Goal: Browse casually: Explore the website without a specific task or goal

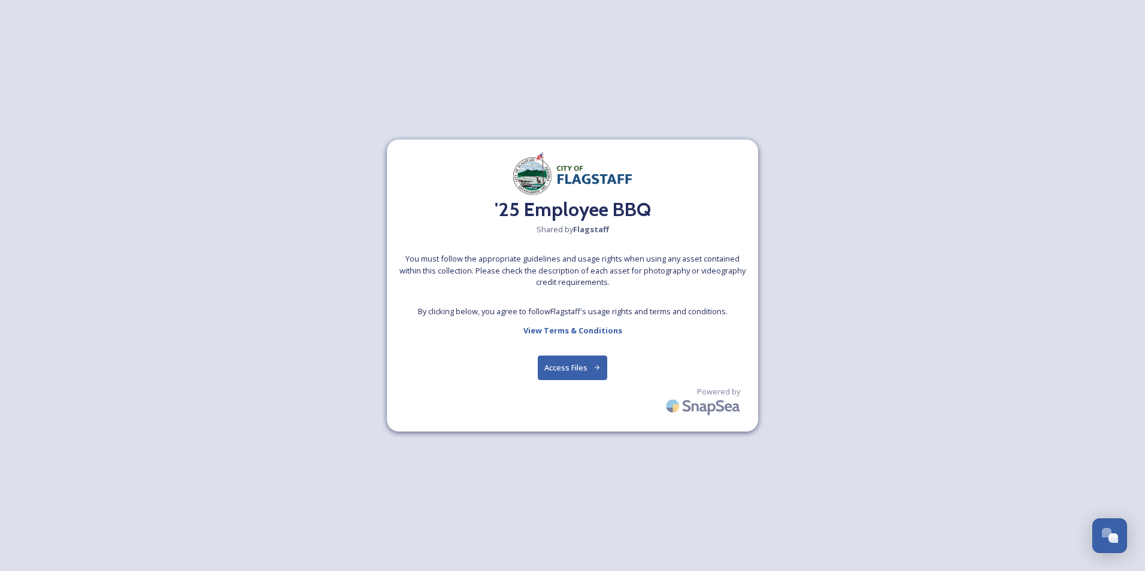
click at [593, 372] on button "Access Files" at bounding box center [573, 368] width 70 height 25
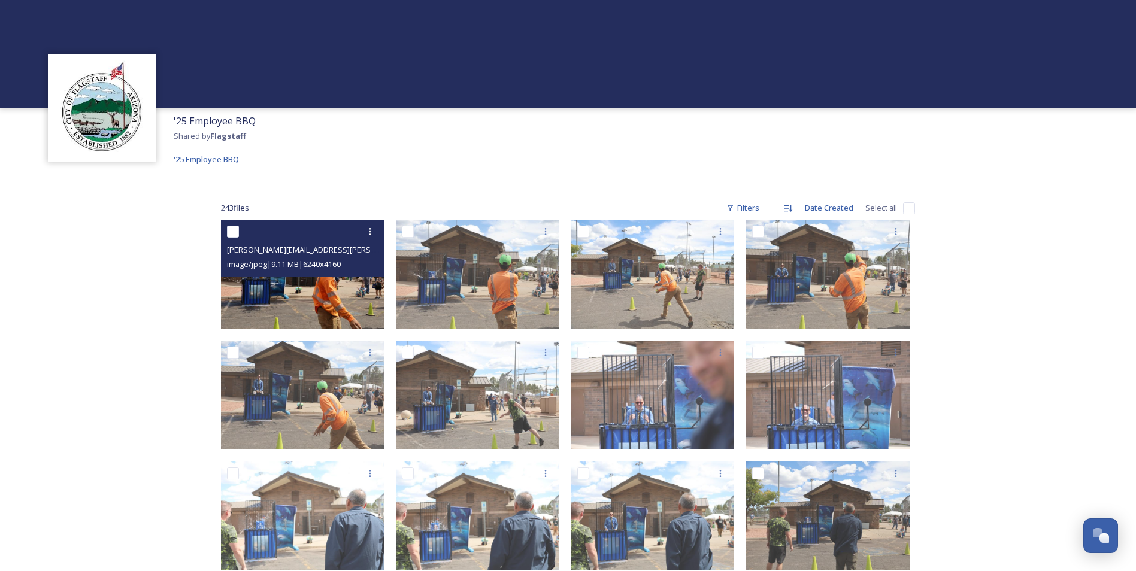
click at [325, 290] on img at bounding box center [302, 274] width 163 height 109
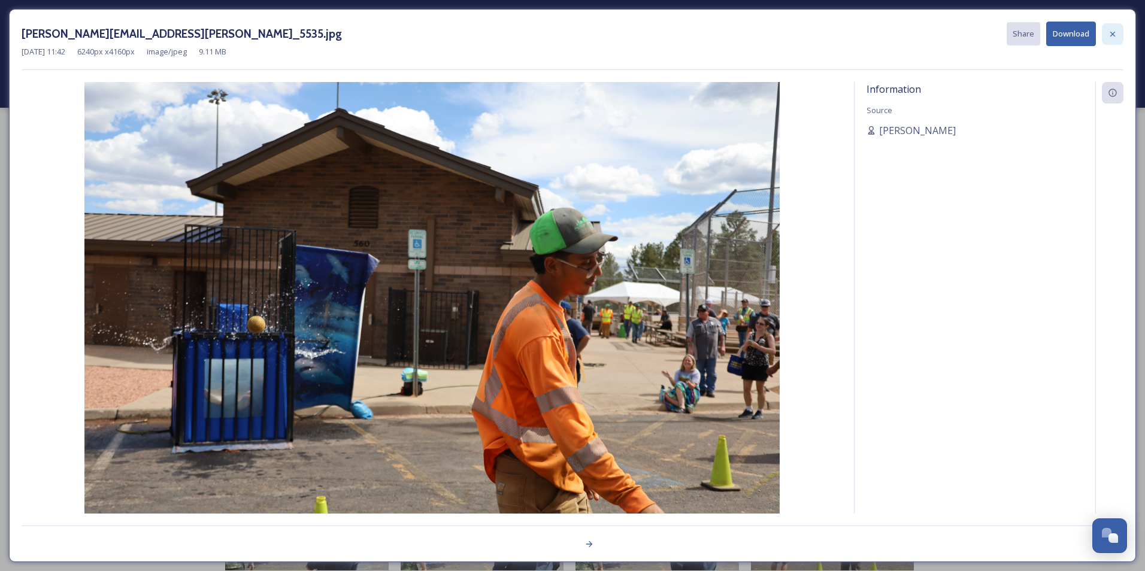
click at [1113, 33] on icon at bounding box center [1112, 33] width 5 height 5
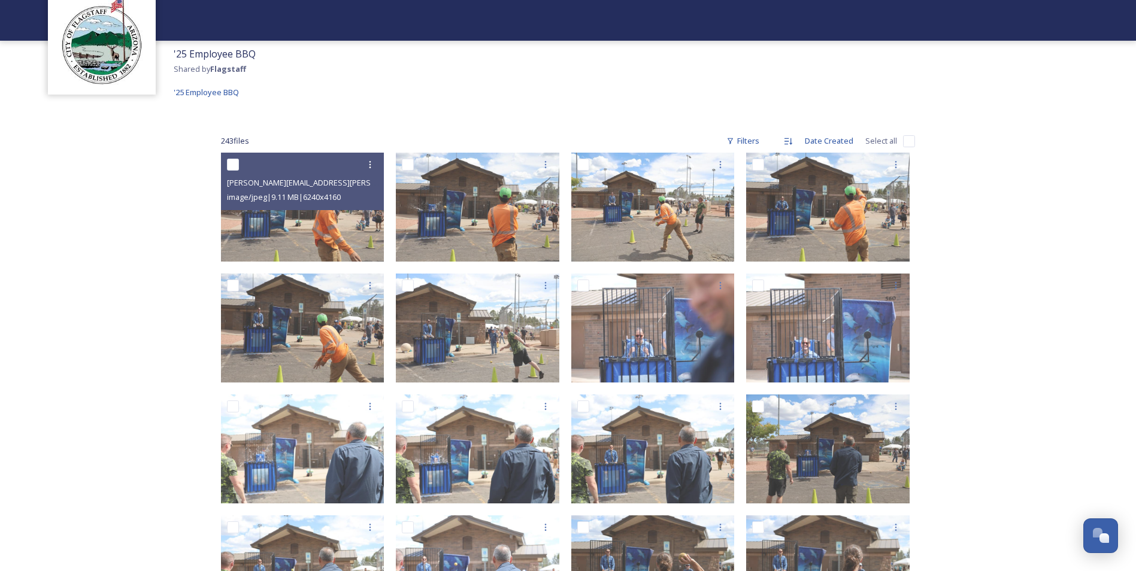
scroll to position [239, 0]
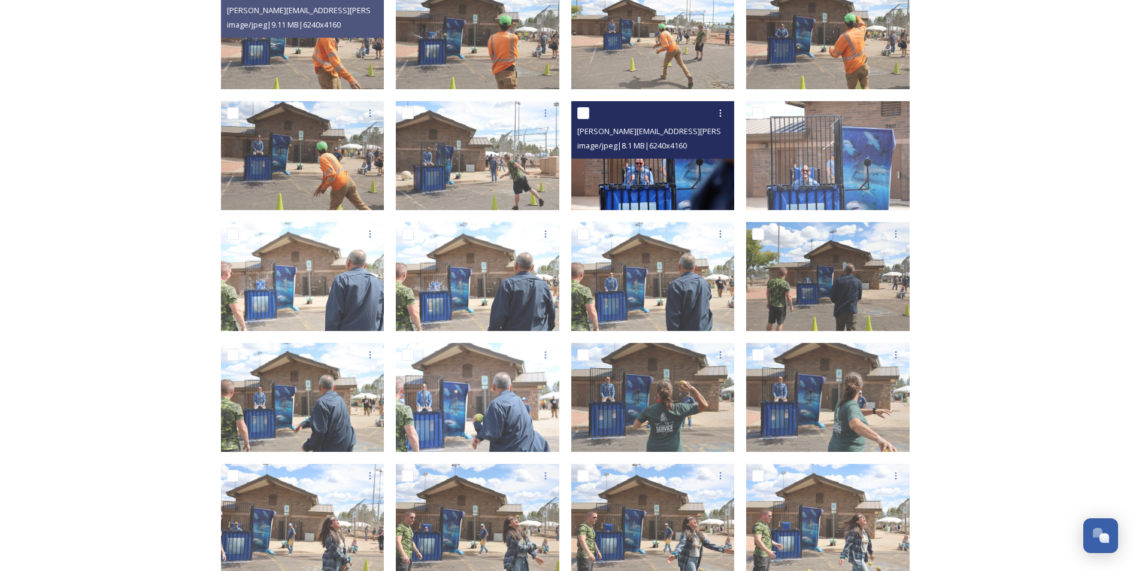
click at [626, 171] on img at bounding box center [652, 155] width 163 height 109
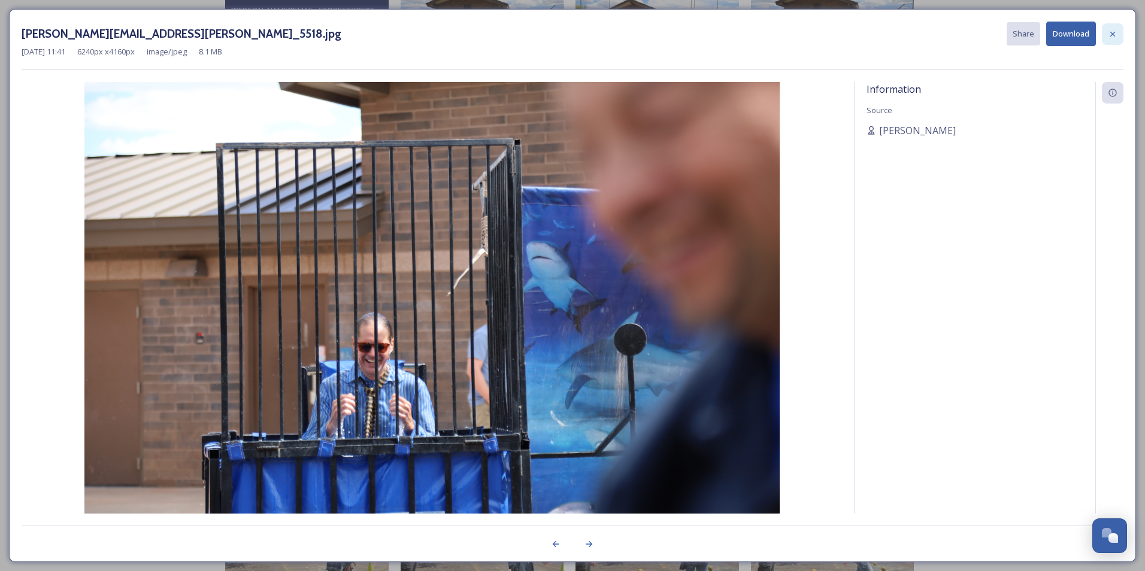
click at [1105, 35] on div at bounding box center [1113, 34] width 22 height 22
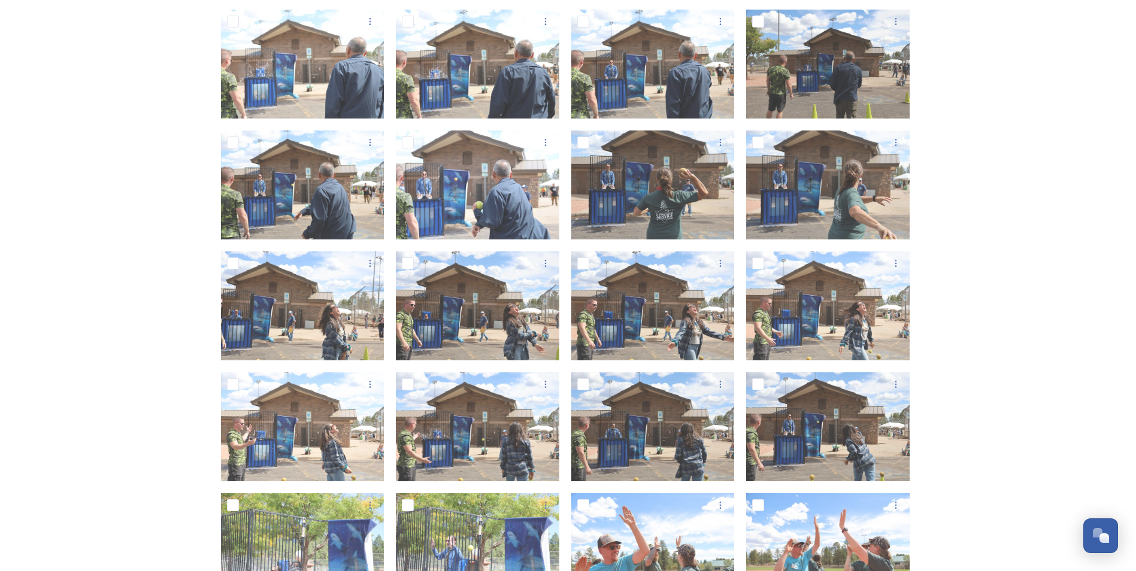
scroll to position [479, 0]
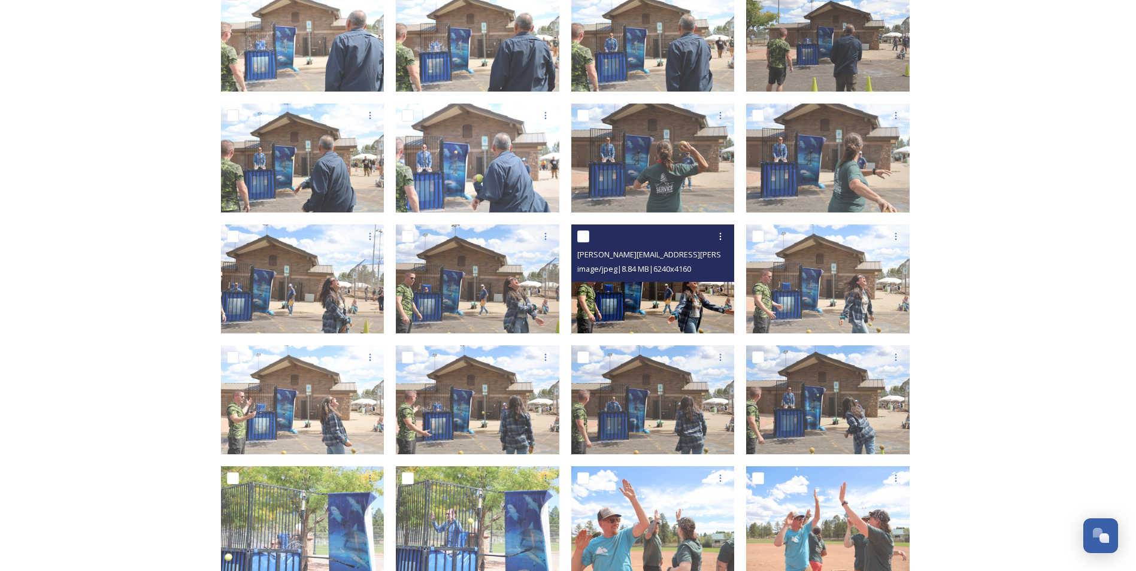
click at [611, 294] on img at bounding box center [652, 279] width 163 height 109
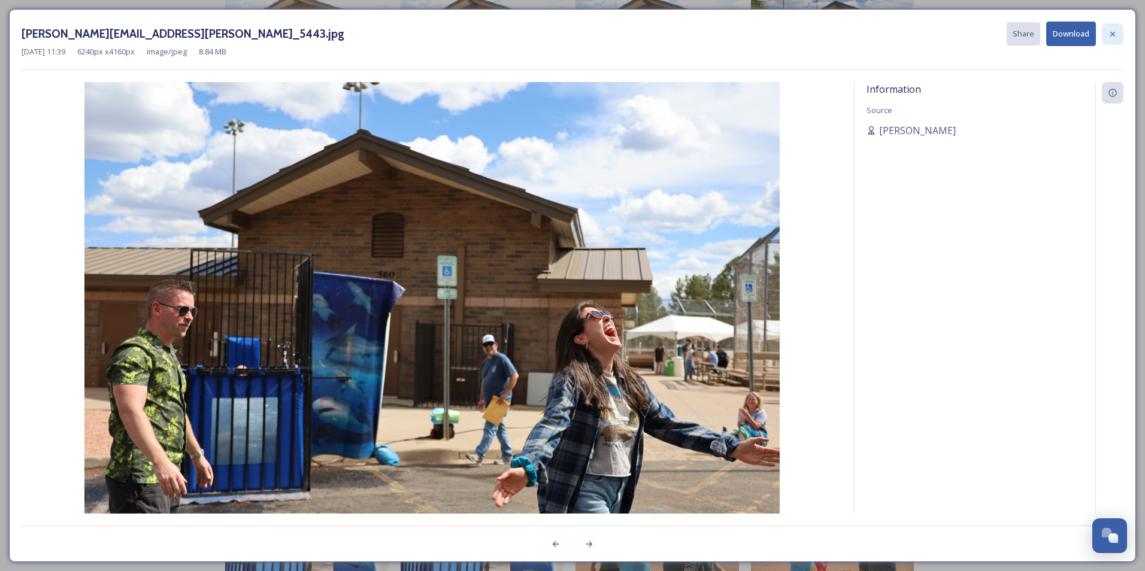
click at [1109, 30] on icon at bounding box center [1113, 34] width 10 height 10
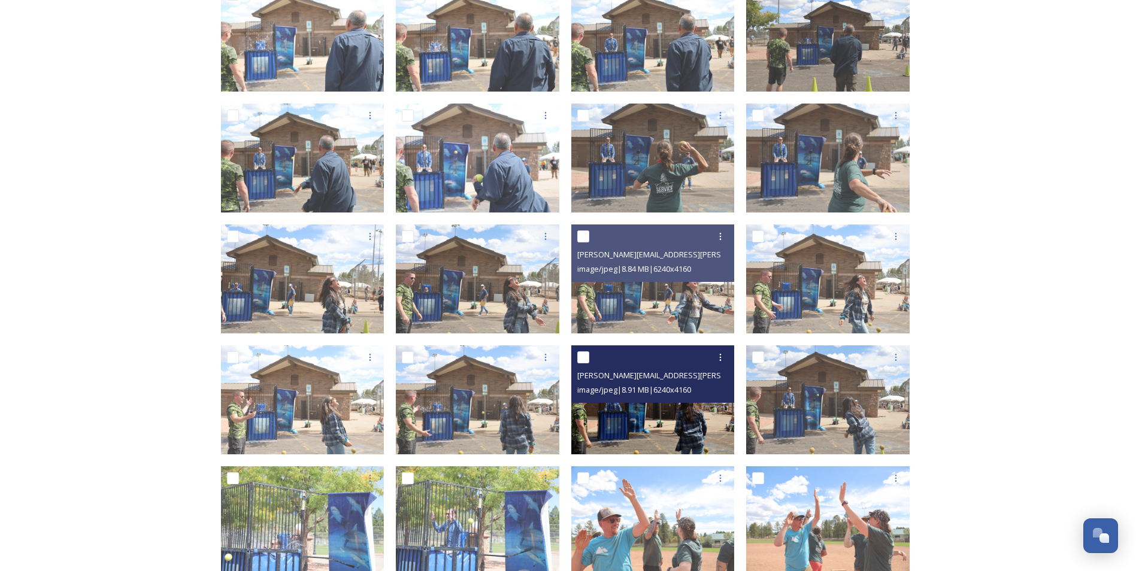
click at [697, 425] on img at bounding box center [652, 399] width 163 height 109
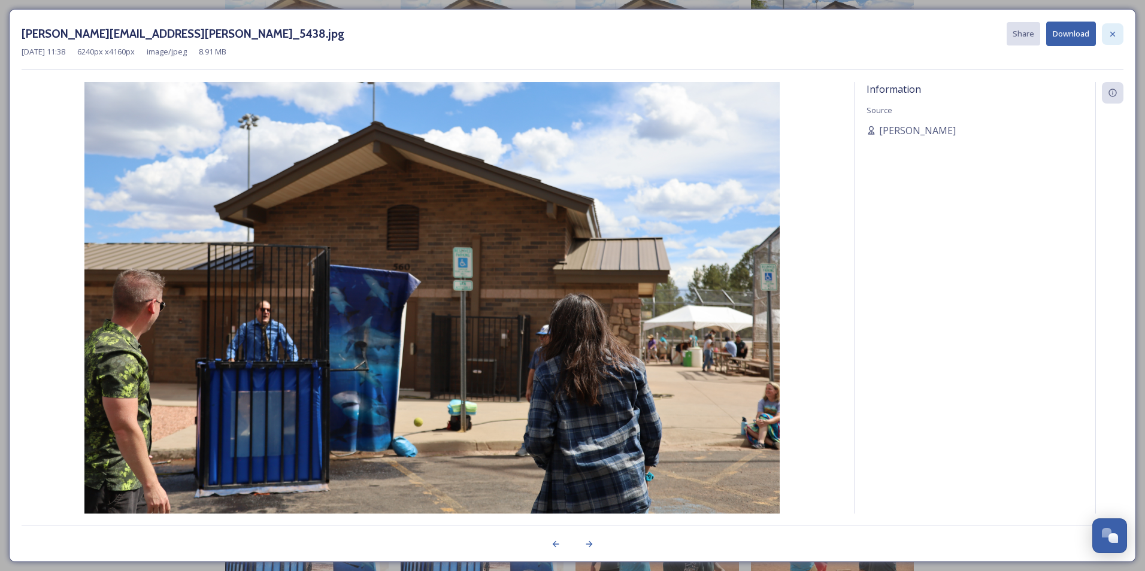
click at [1110, 35] on icon at bounding box center [1113, 34] width 10 height 10
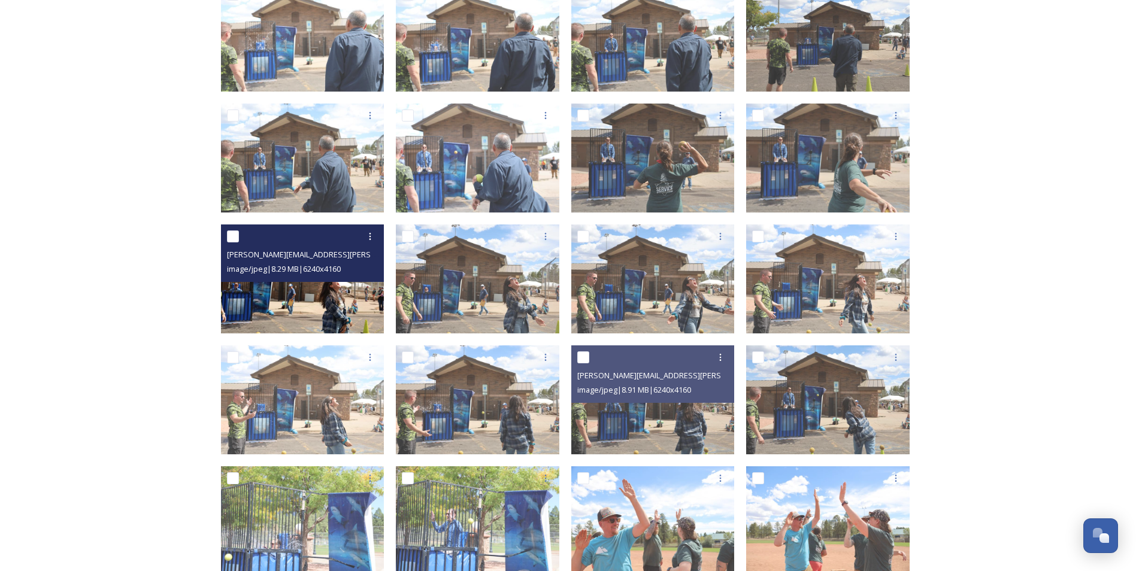
click at [310, 298] on img at bounding box center [302, 279] width 163 height 109
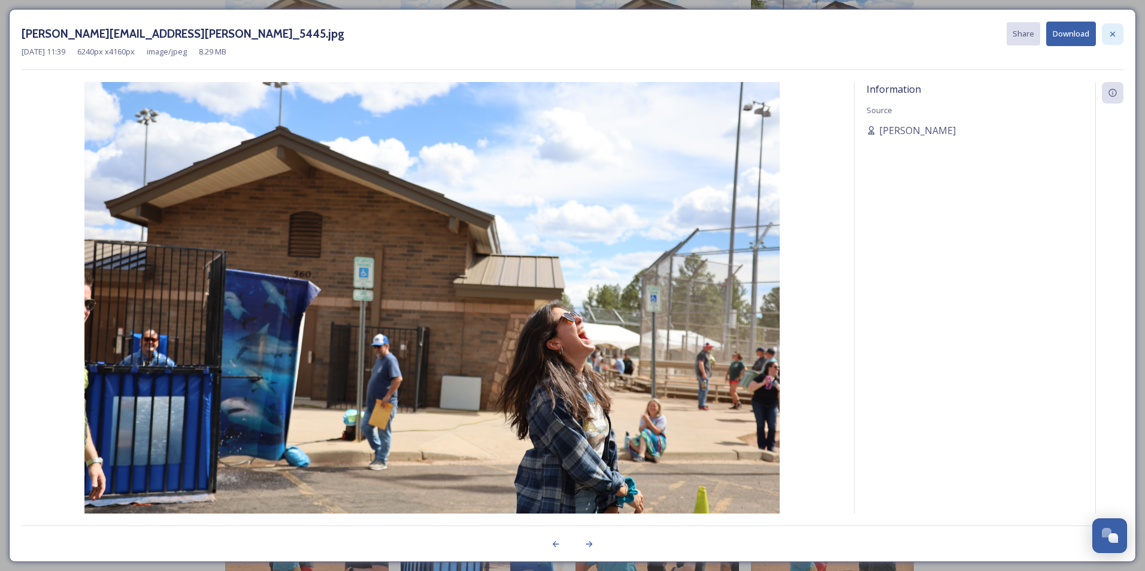
click at [1115, 34] on icon at bounding box center [1113, 34] width 10 height 10
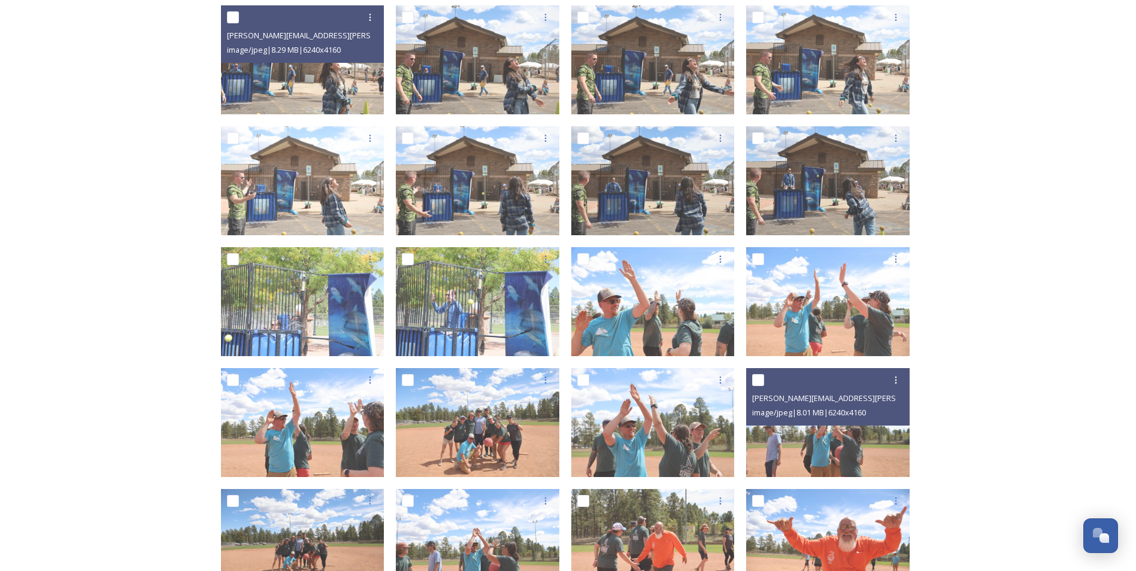
scroll to position [838, 0]
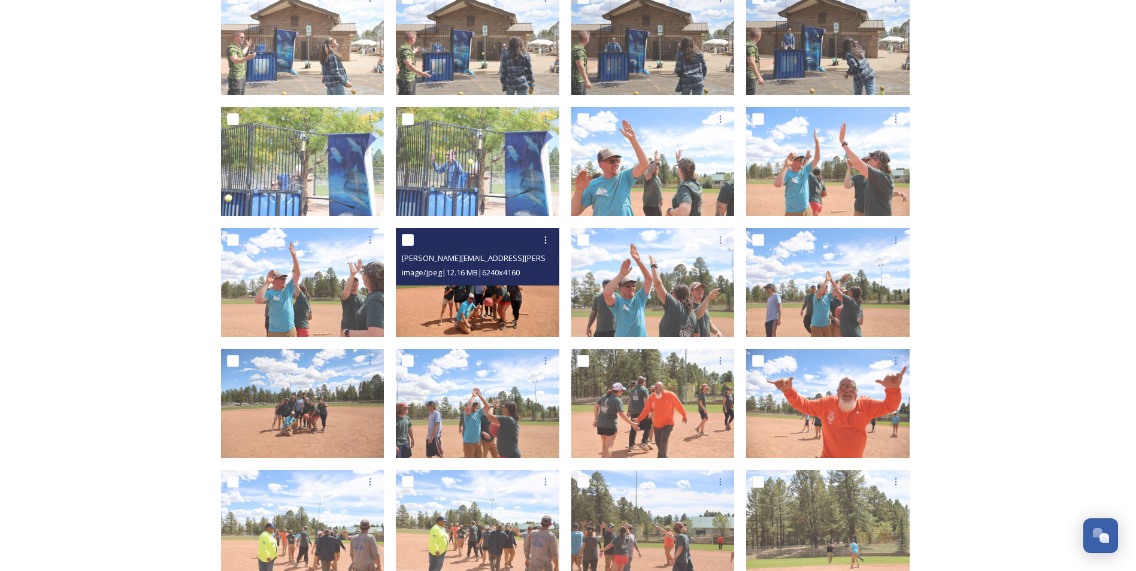
click at [471, 309] on img at bounding box center [477, 282] width 163 height 109
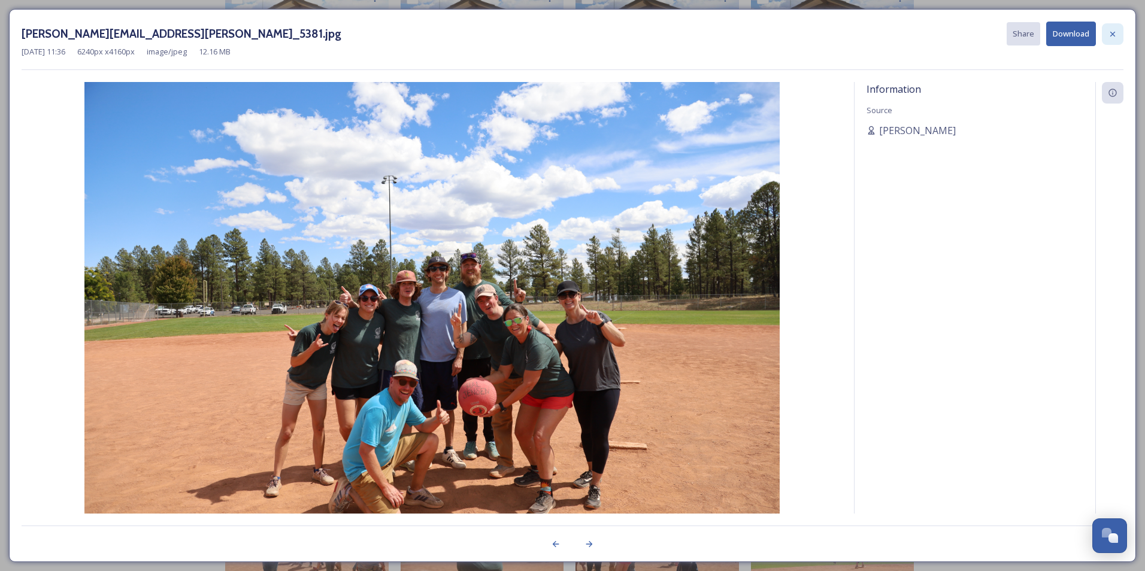
click at [1117, 38] on div at bounding box center [1113, 34] width 22 height 22
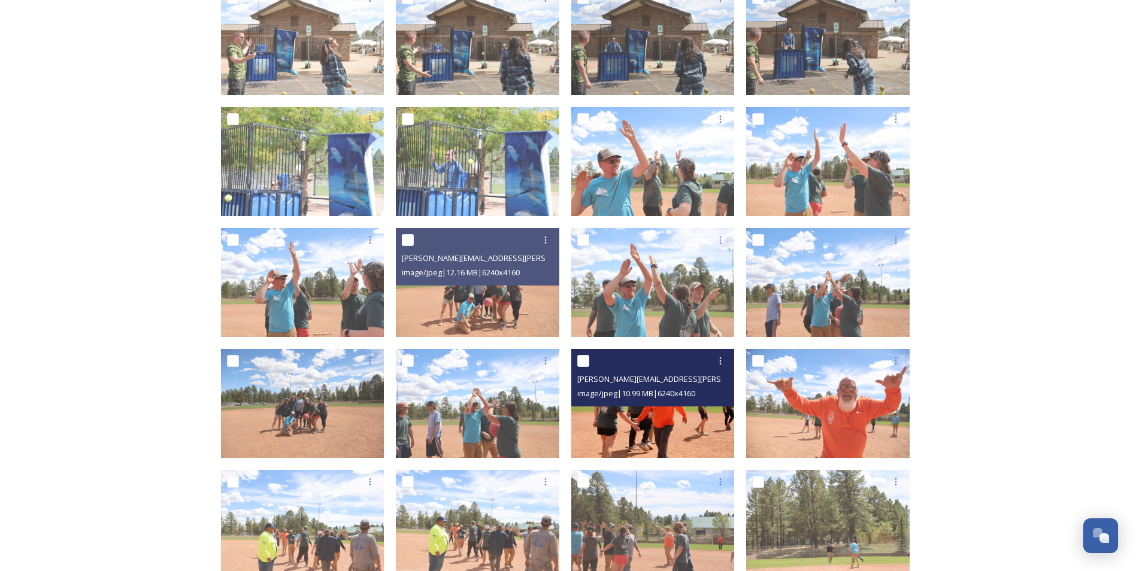
click at [703, 420] on img at bounding box center [652, 403] width 163 height 109
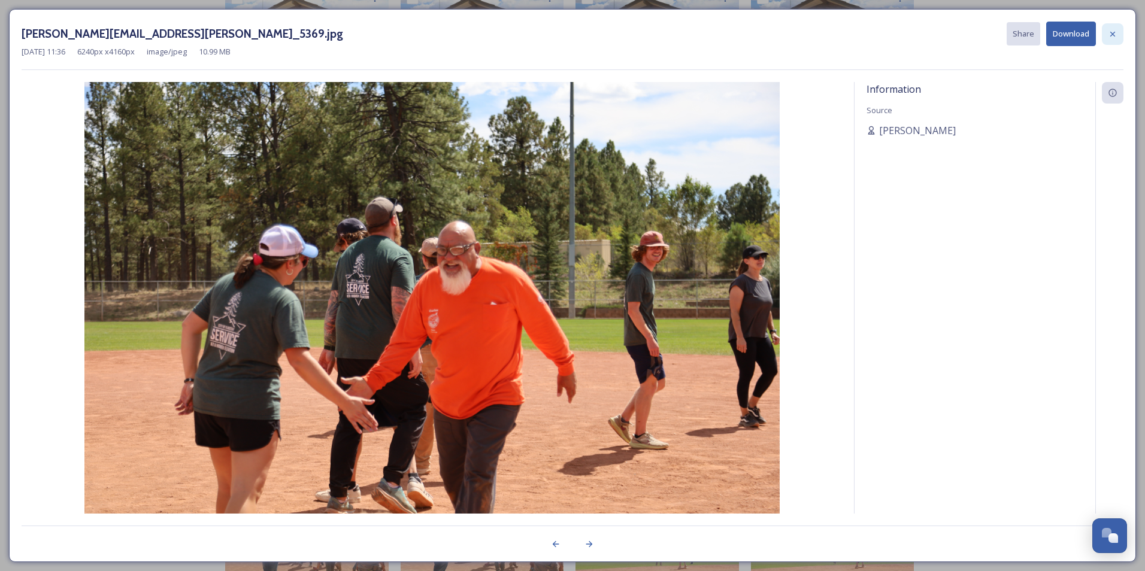
click at [1112, 37] on icon at bounding box center [1113, 34] width 10 height 10
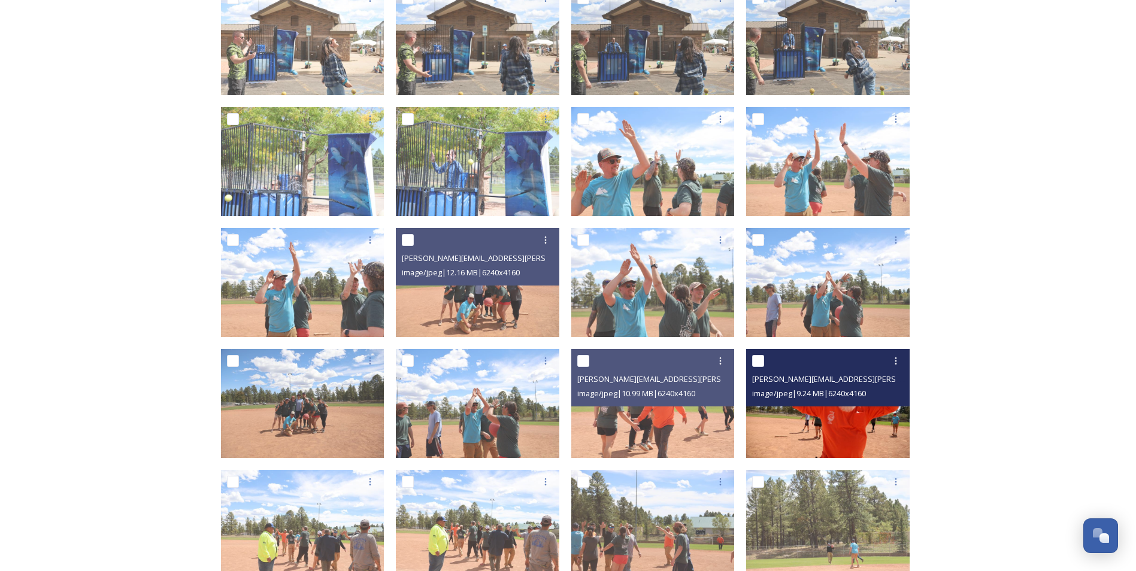
click at [833, 417] on img at bounding box center [827, 403] width 163 height 109
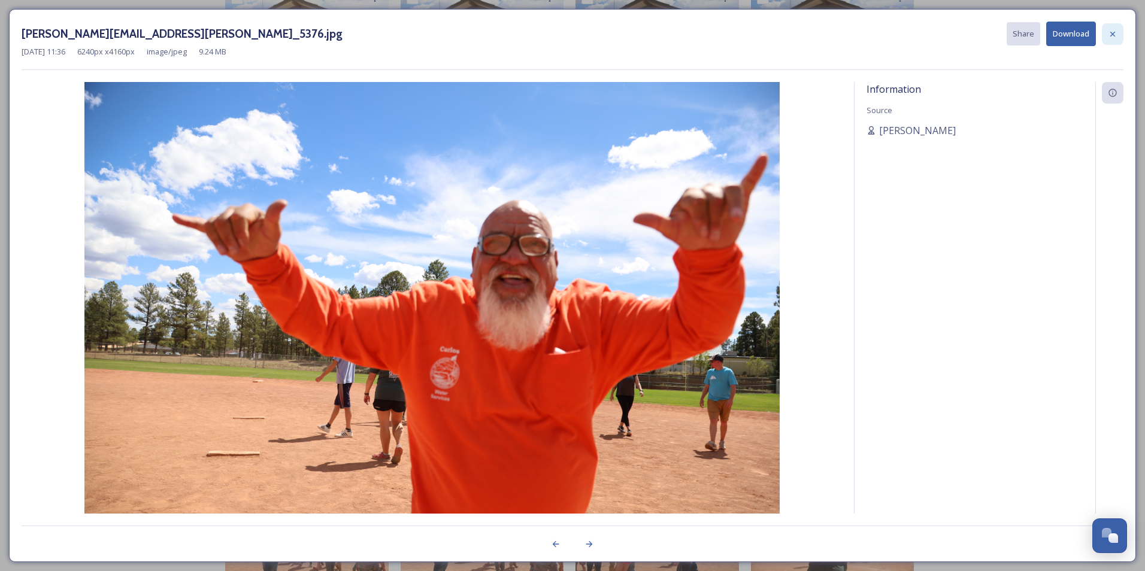
click at [1113, 37] on icon at bounding box center [1113, 34] width 10 height 10
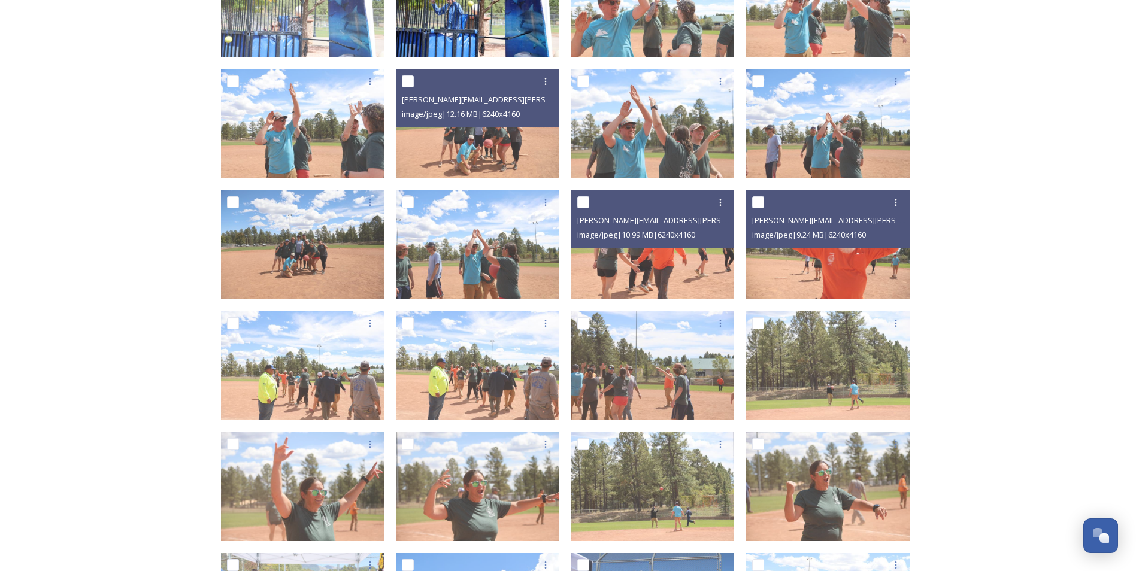
scroll to position [1018, 0]
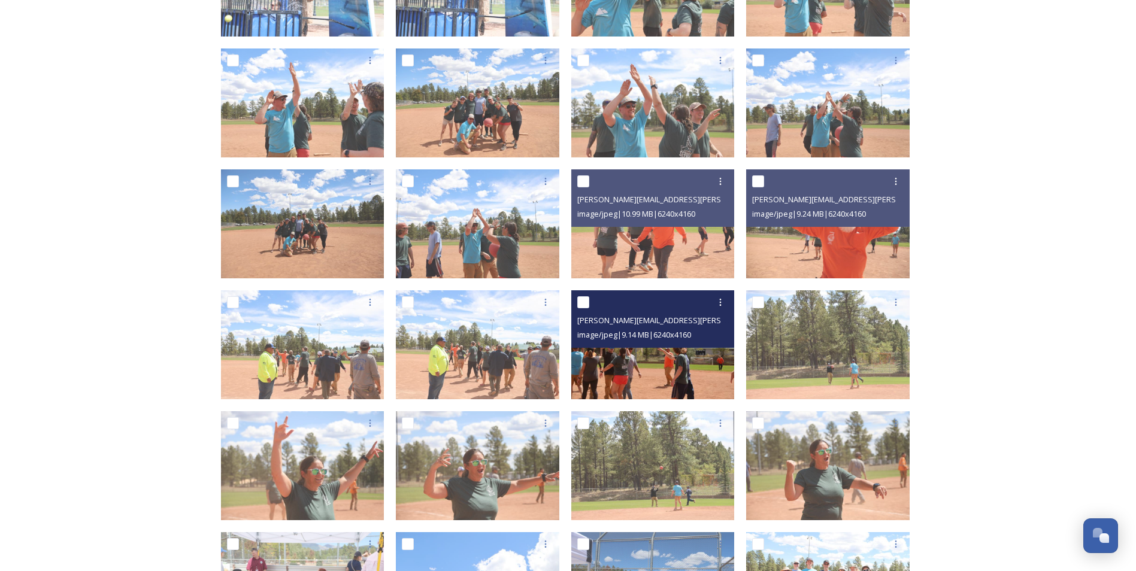
click at [612, 366] on img at bounding box center [652, 344] width 163 height 109
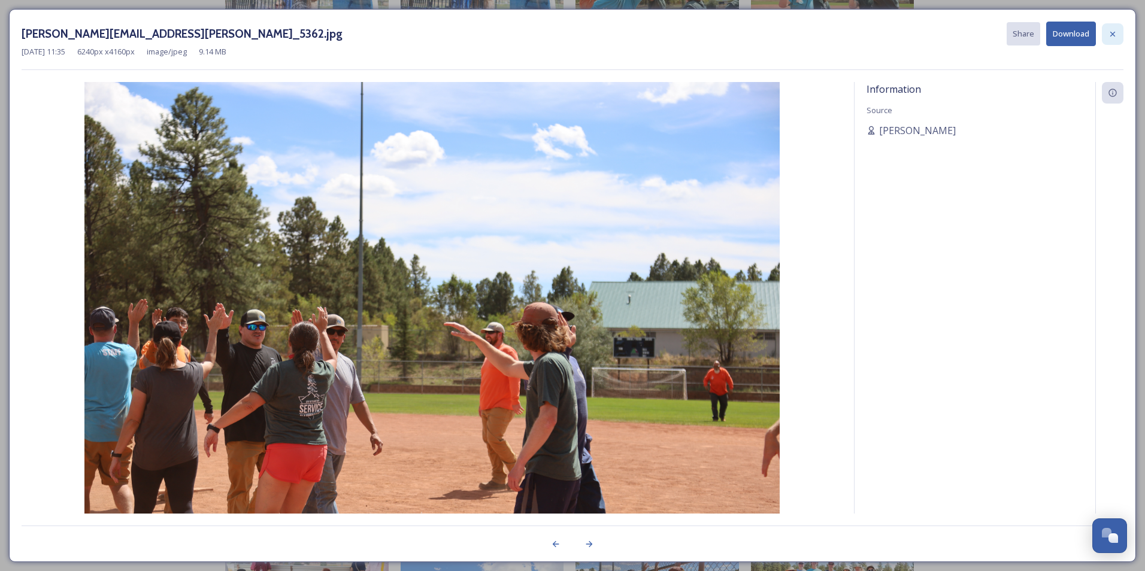
click at [1107, 32] on div at bounding box center [1113, 34] width 22 height 22
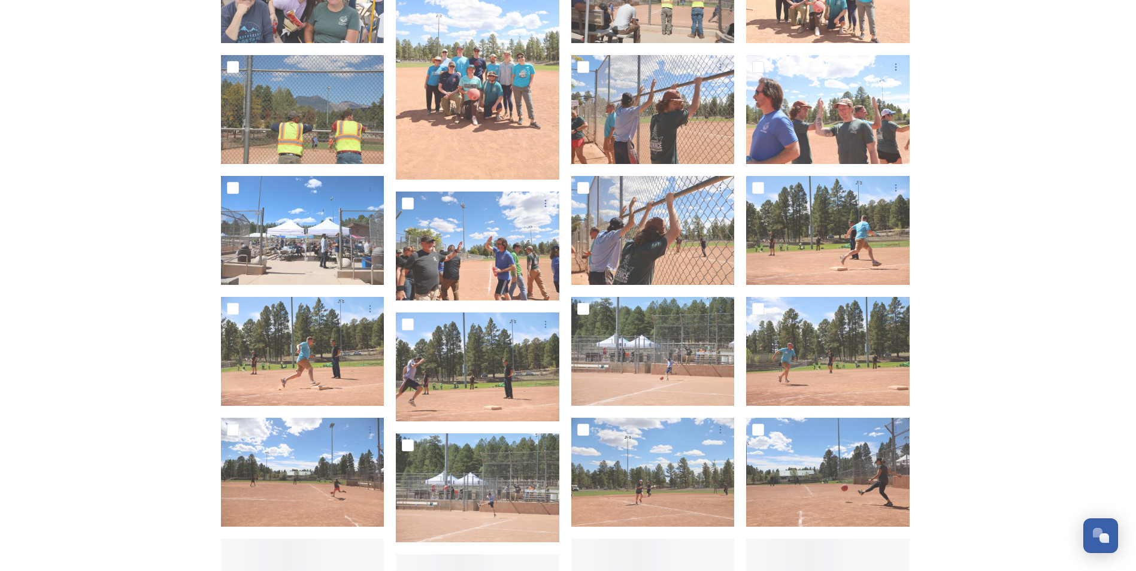
scroll to position [1676, 0]
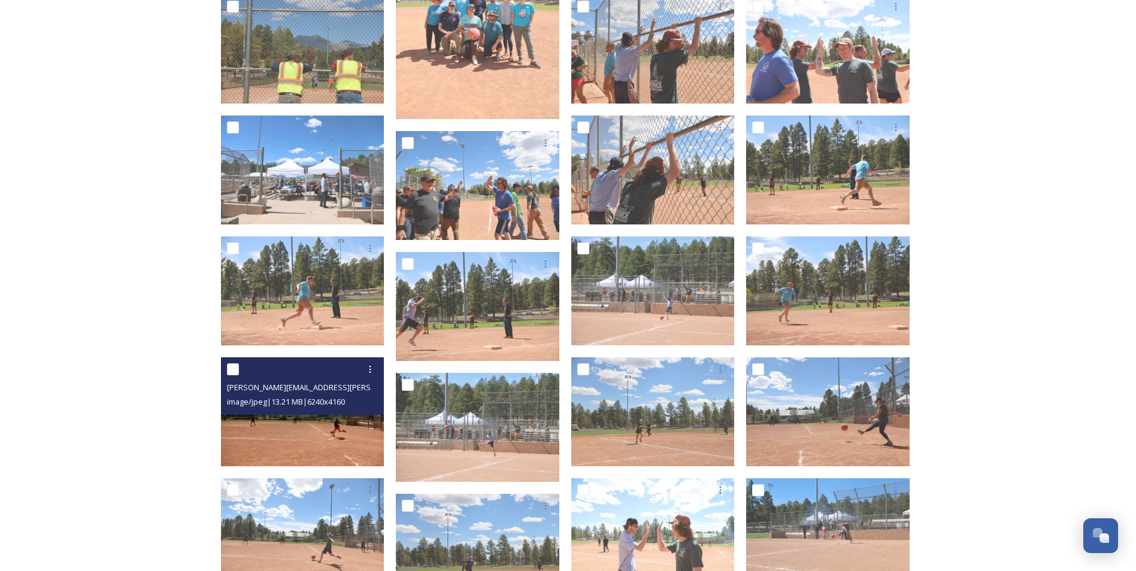
click at [338, 433] on img at bounding box center [302, 411] width 163 height 109
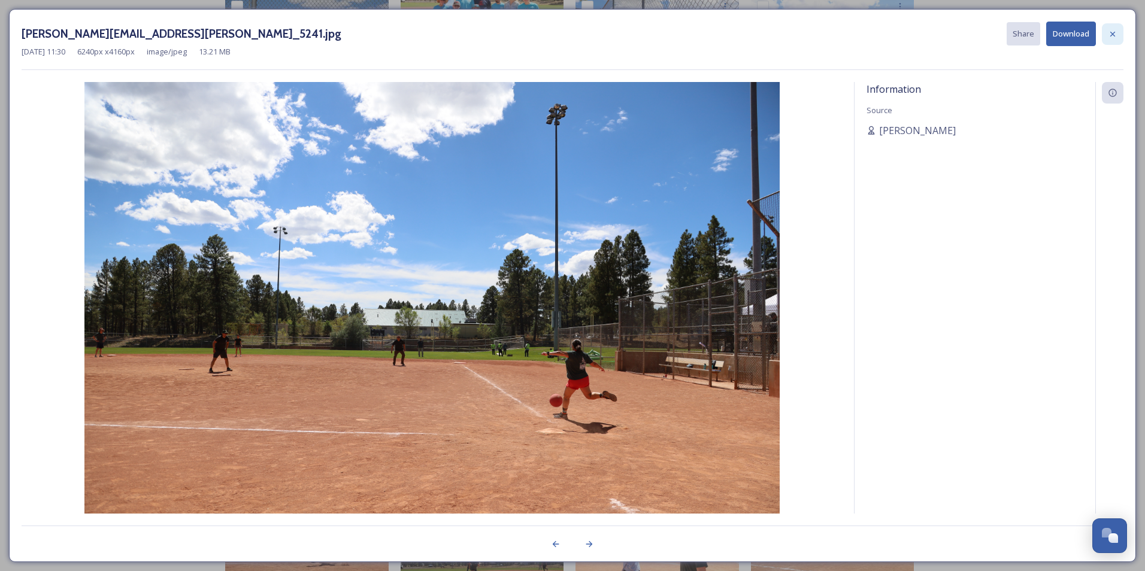
click at [1111, 40] on div at bounding box center [1113, 34] width 22 height 22
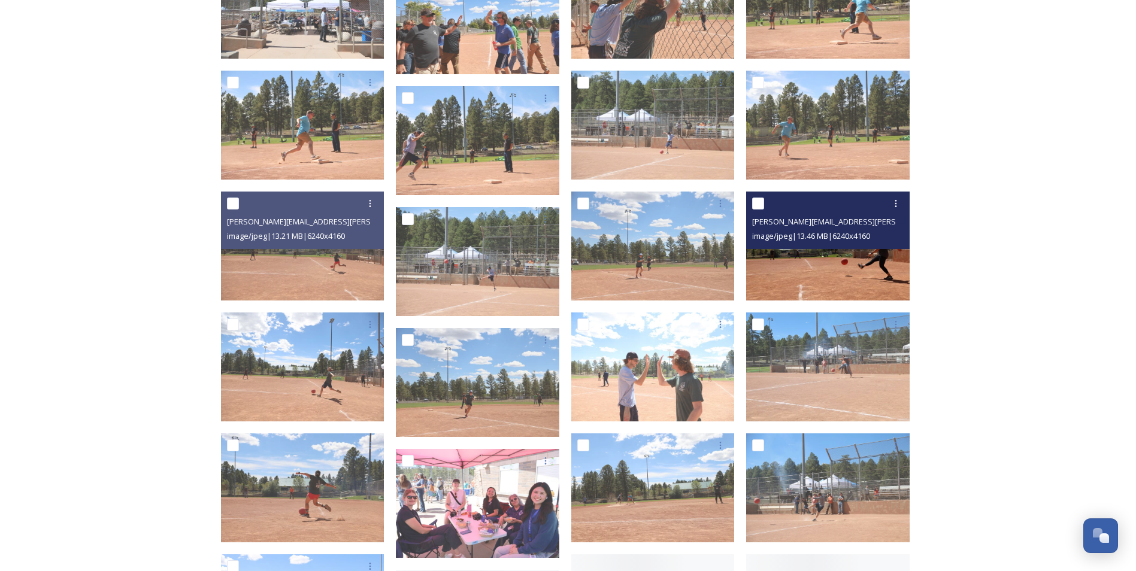
scroll to position [1856, 0]
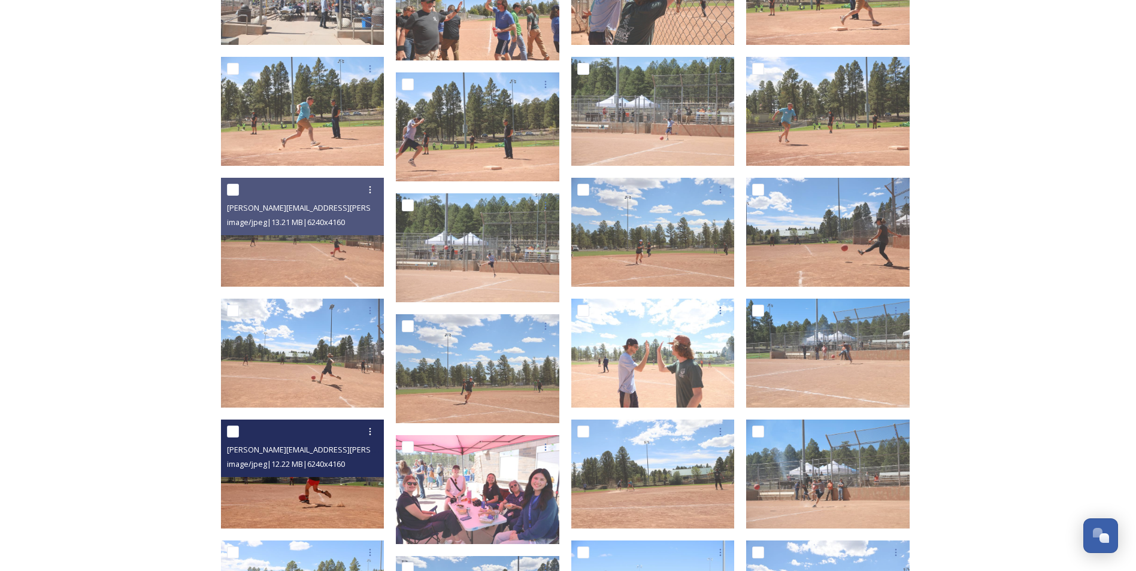
click at [306, 470] on div "image/jpeg | 12.22 MB | 6240 x 4160" at bounding box center [304, 464] width 154 height 14
click at [309, 480] on img at bounding box center [302, 474] width 163 height 109
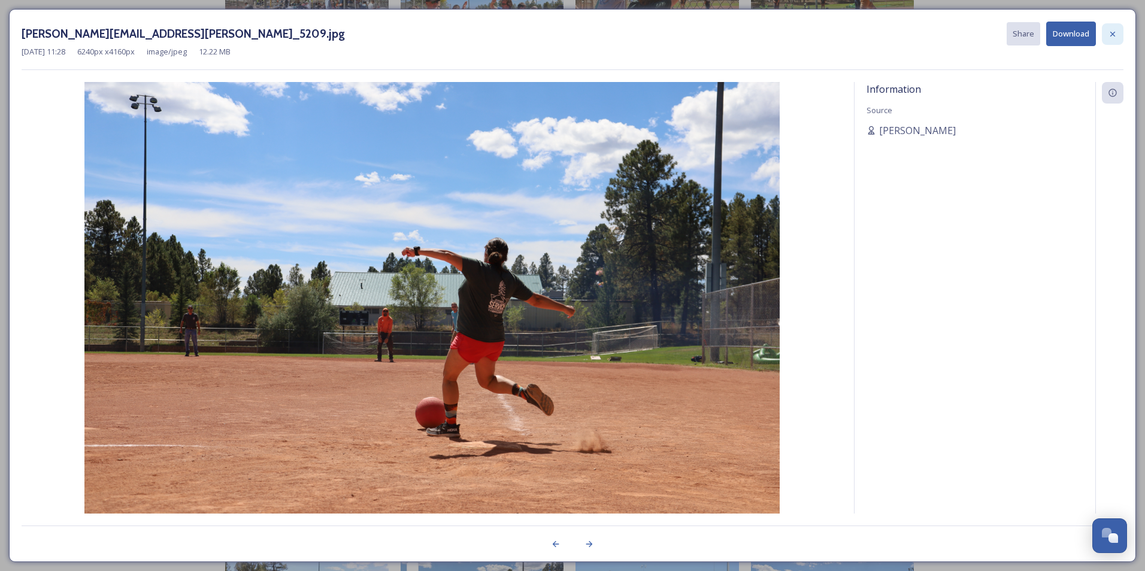
click at [1115, 37] on icon at bounding box center [1113, 34] width 10 height 10
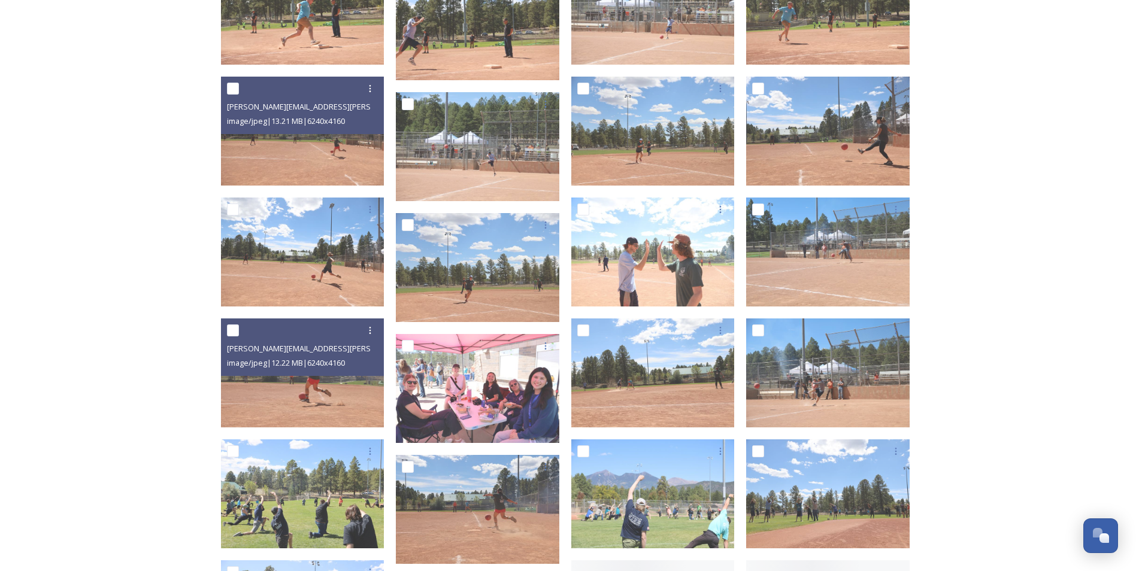
scroll to position [1976, 0]
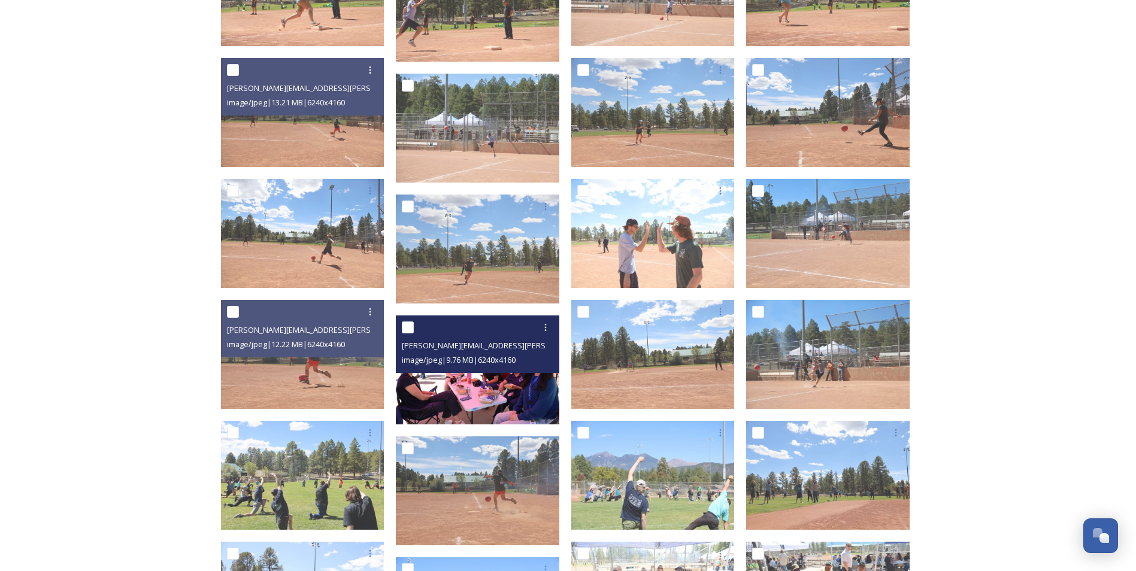
click at [518, 392] on img at bounding box center [477, 370] width 163 height 109
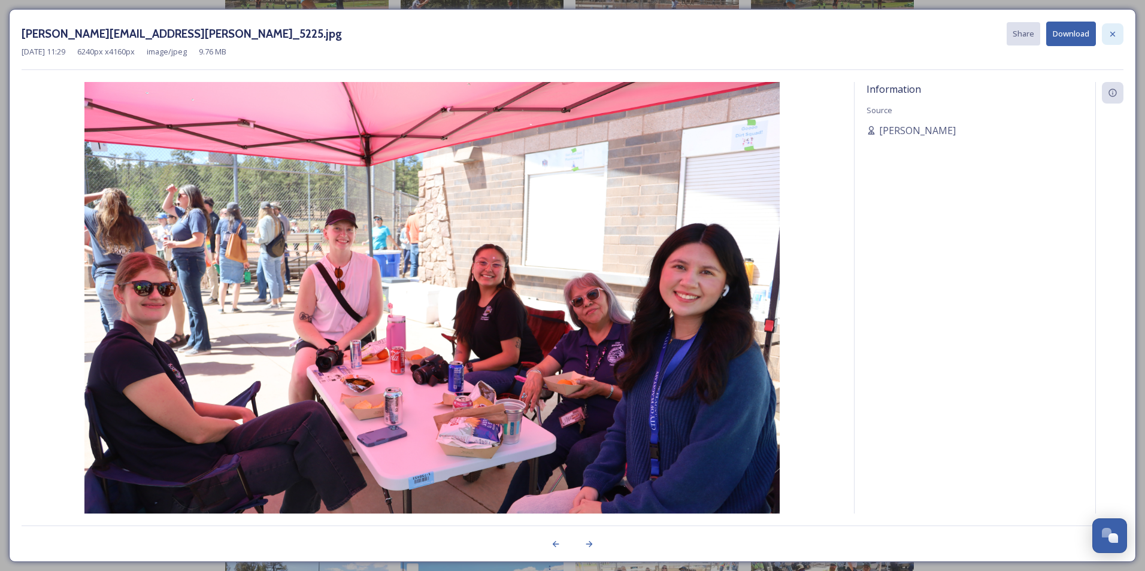
click at [1117, 34] on icon at bounding box center [1113, 34] width 10 height 10
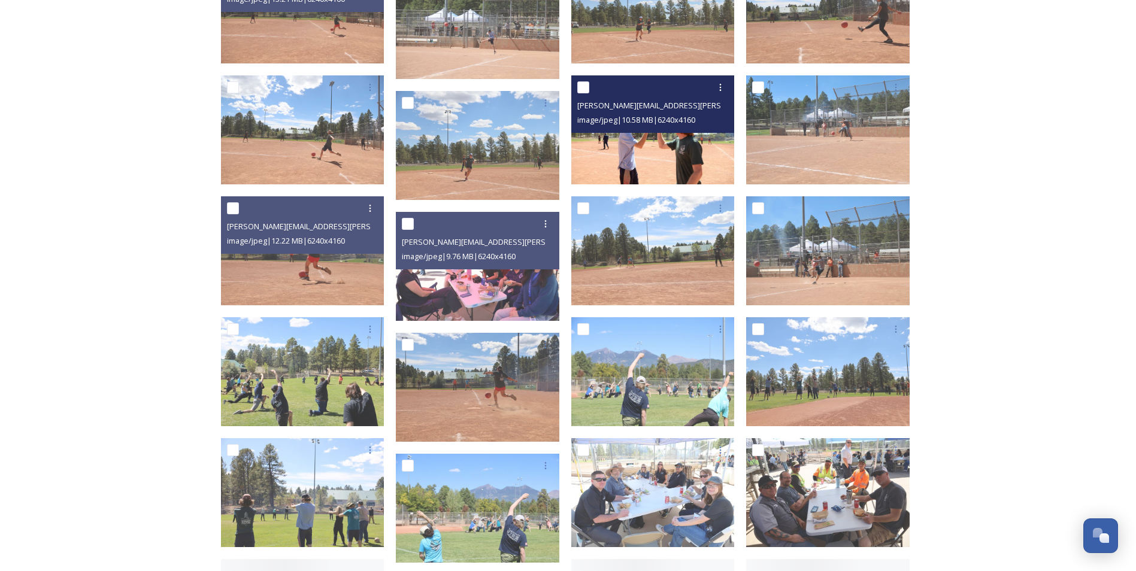
scroll to position [2155, 0]
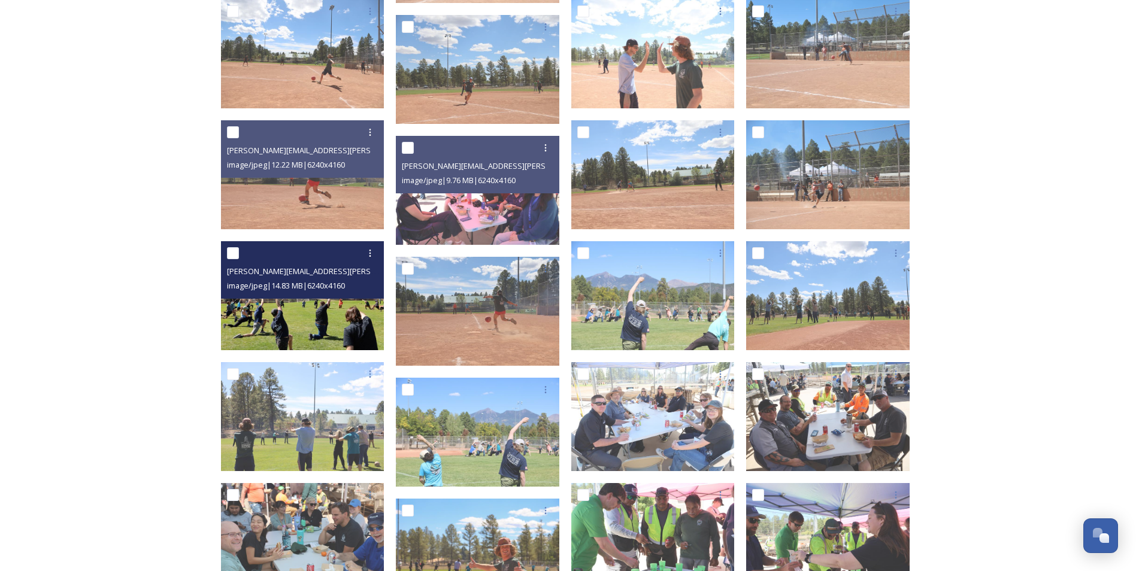
click at [319, 336] on img at bounding box center [302, 295] width 163 height 109
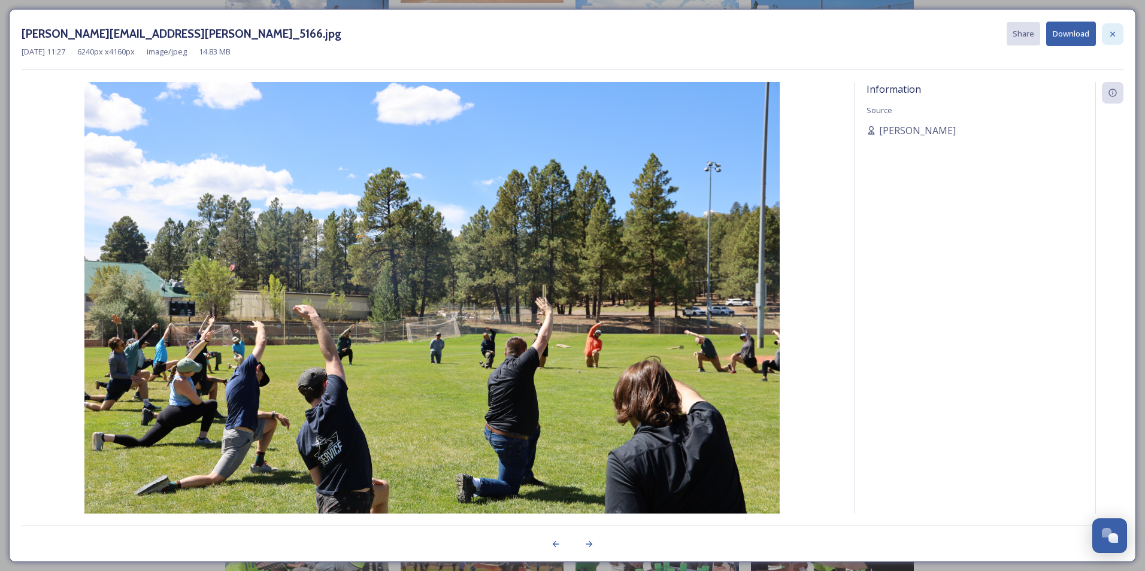
click at [1120, 29] on div at bounding box center [1113, 34] width 22 height 22
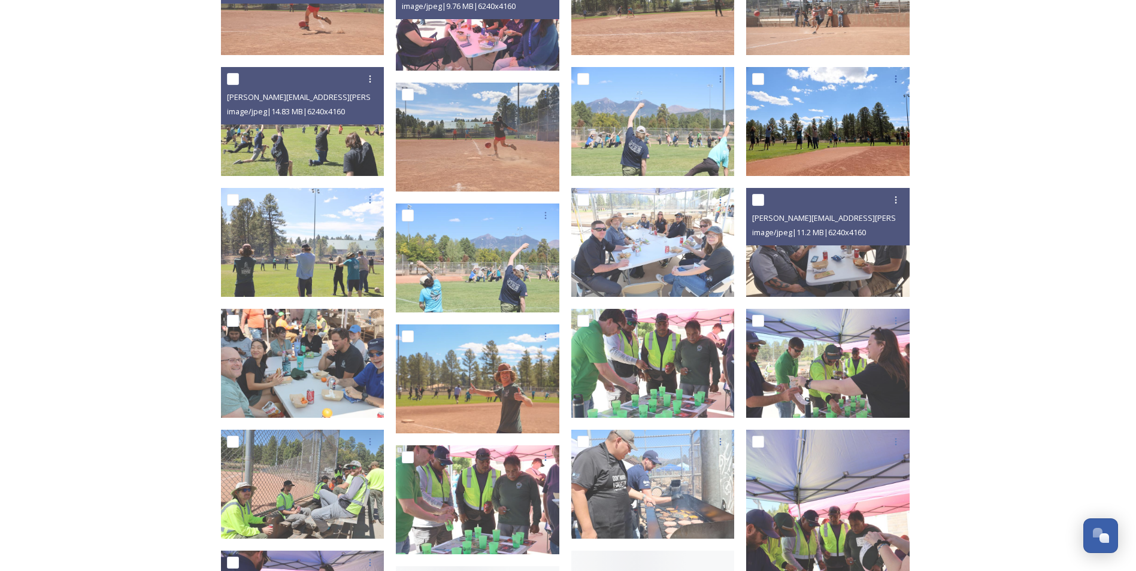
scroll to position [2335, 0]
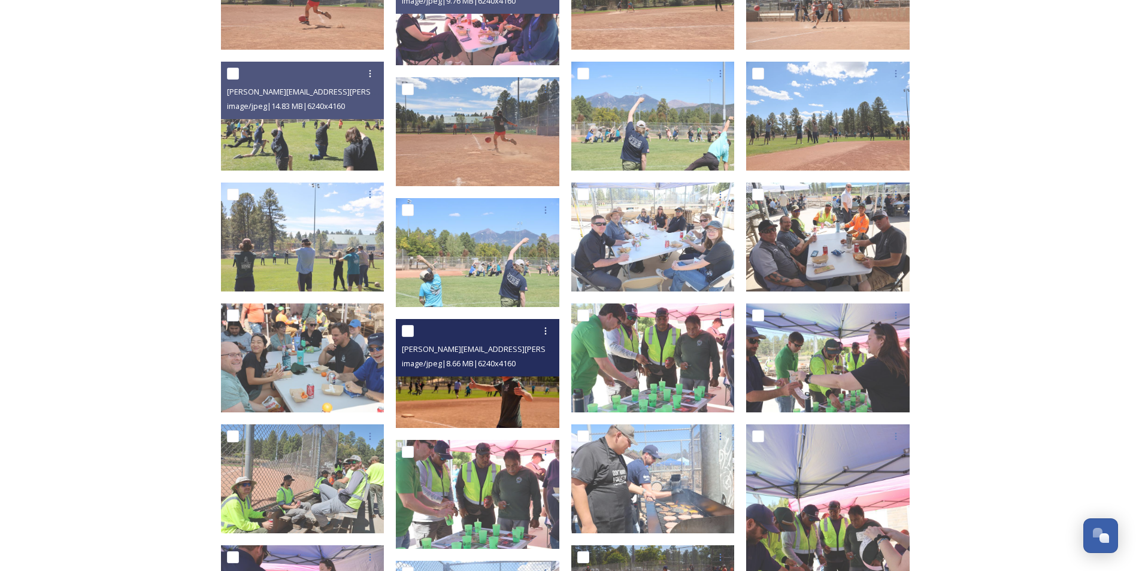
click at [495, 399] on img at bounding box center [477, 373] width 163 height 109
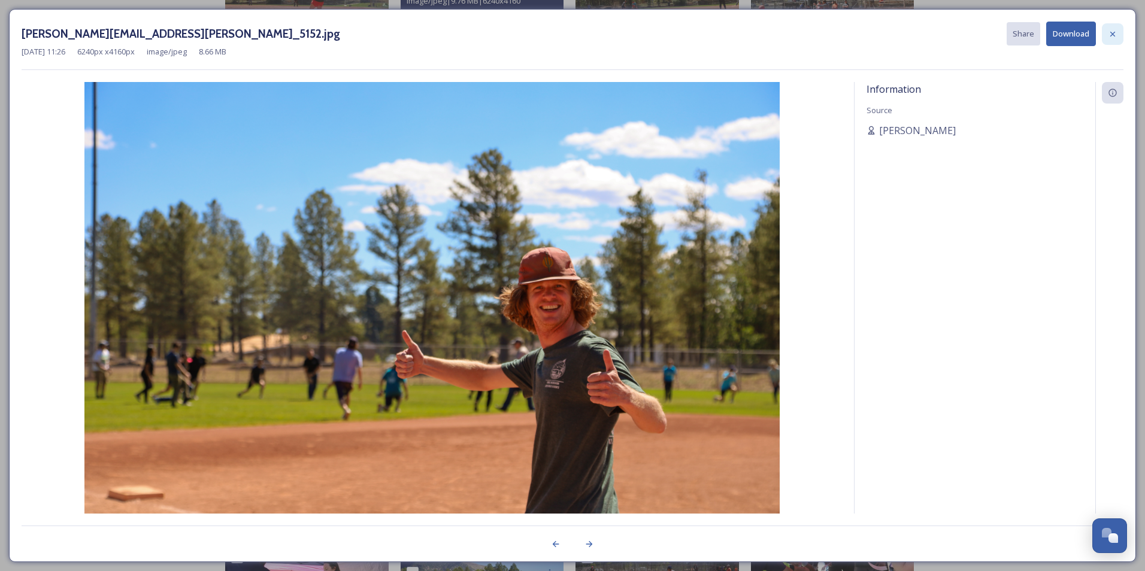
click at [1117, 34] on icon at bounding box center [1113, 34] width 10 height 10
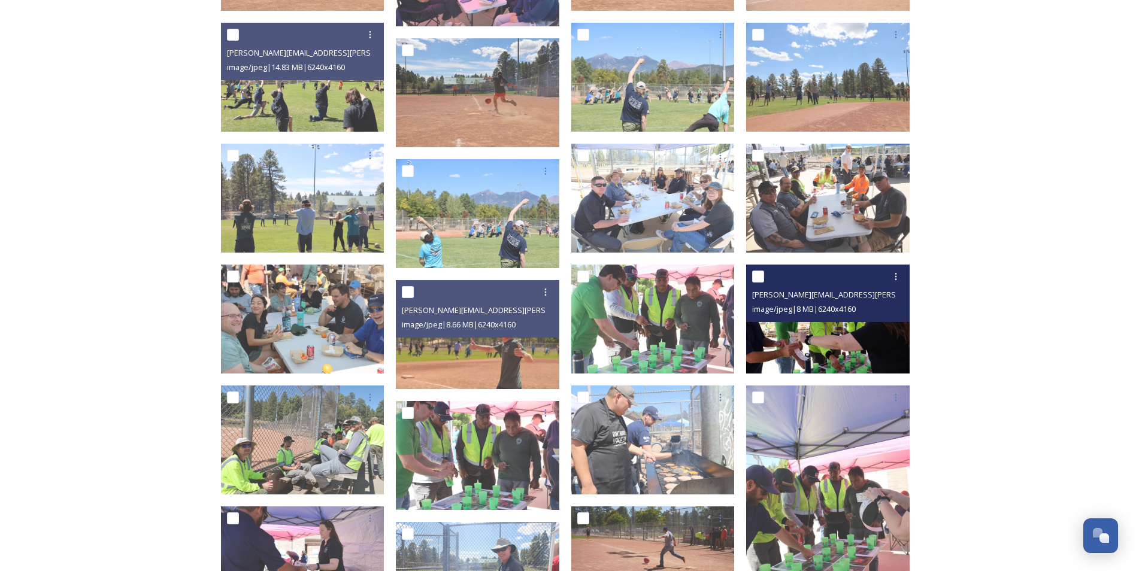
scroll to position [2395, 0]
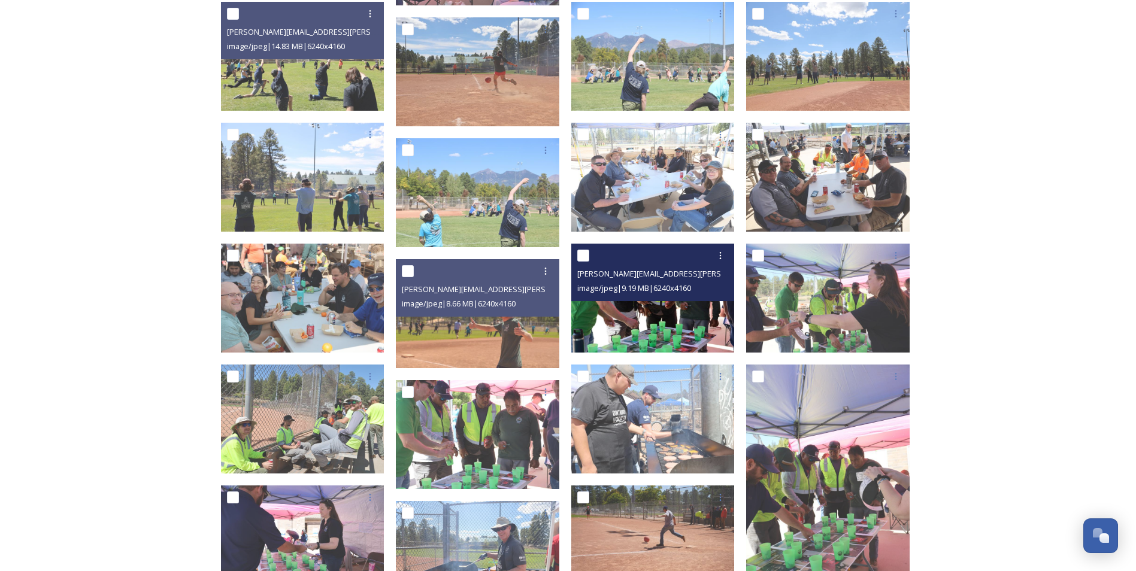
click at [651, 333] on img at bounding box center [652, 298] width 163 height 109
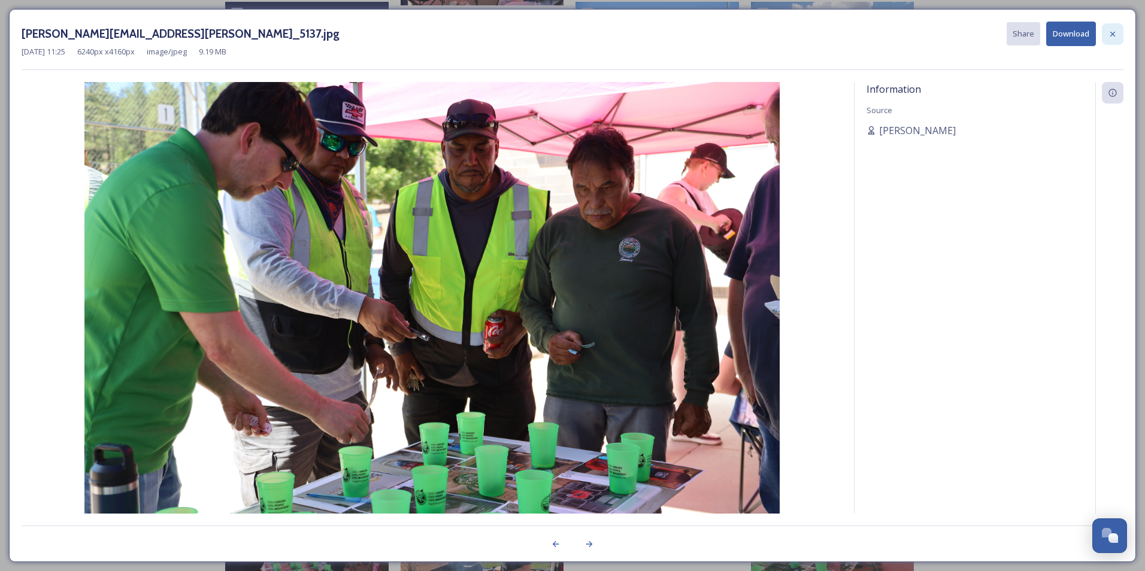
click at [1115, 35] on icon at bounding box center [1113, 34] width 10 height 10
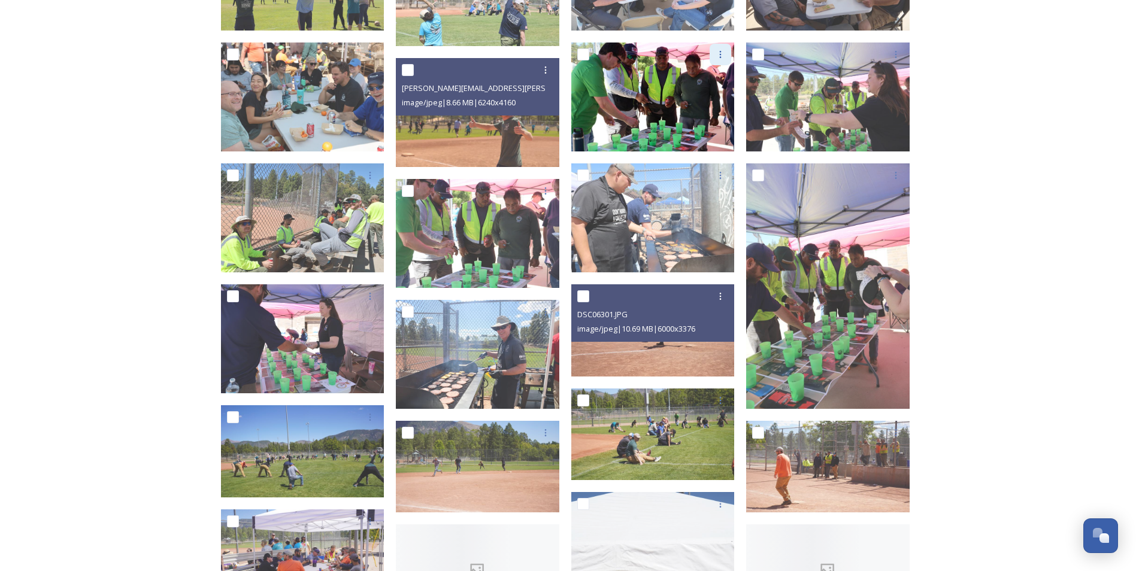
scroll to position [2694, 0]
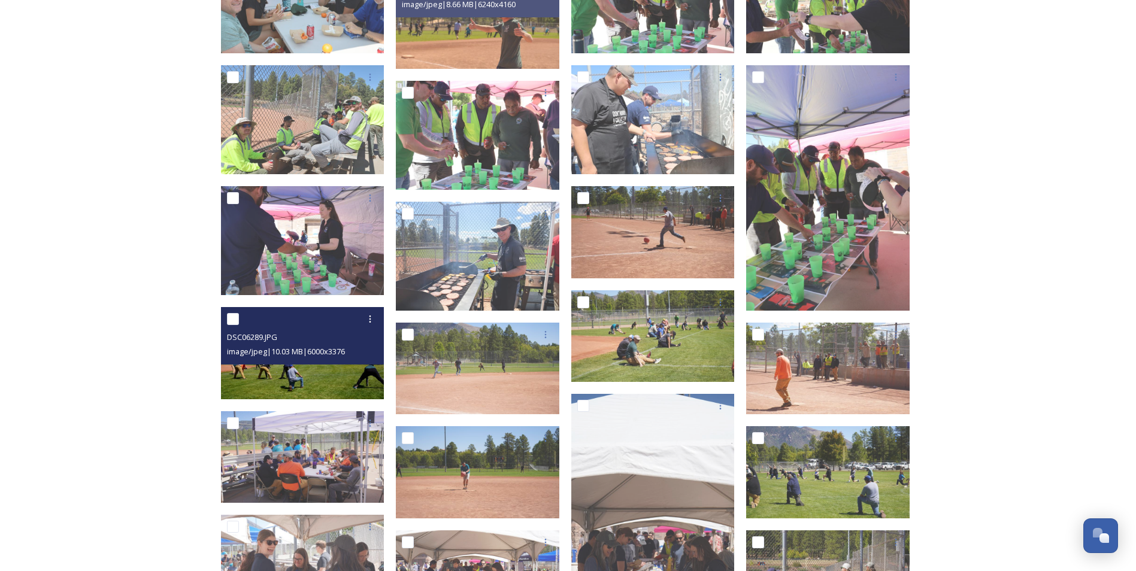
click at [308, 380] on img at bounding box center [302, 353] width 163 height 92
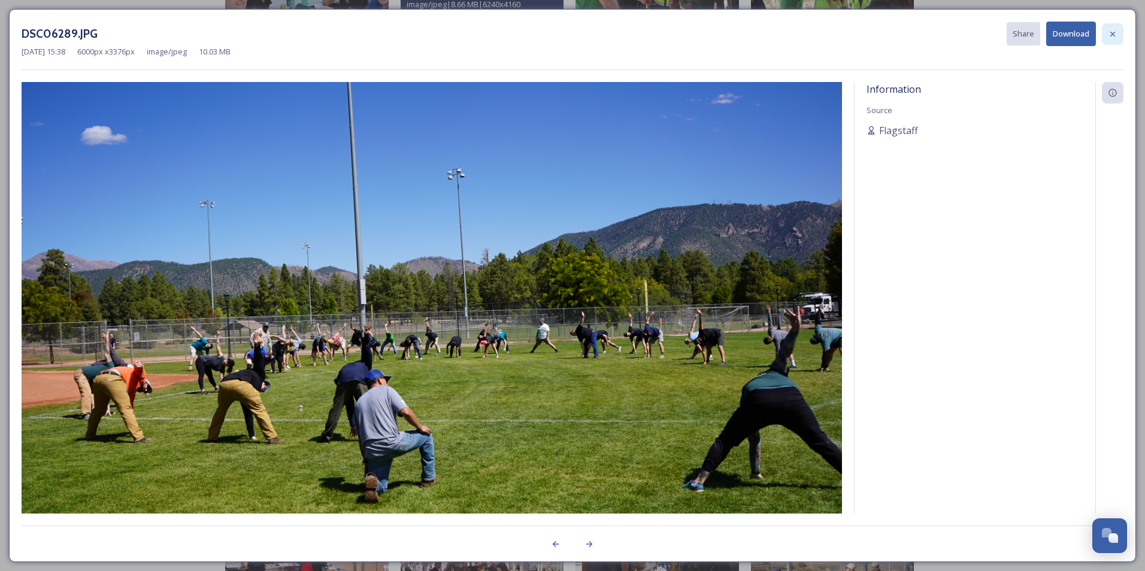
click at [1117, 28] on div at bounding box center [1113, 34] width 22 height 22
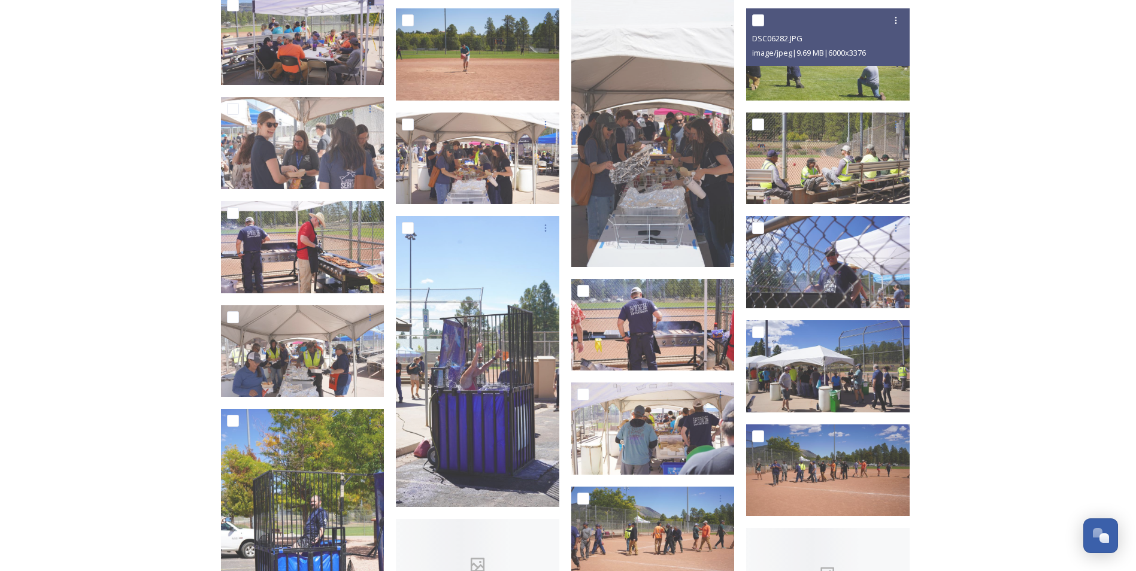
scroll to position [3113, 0]
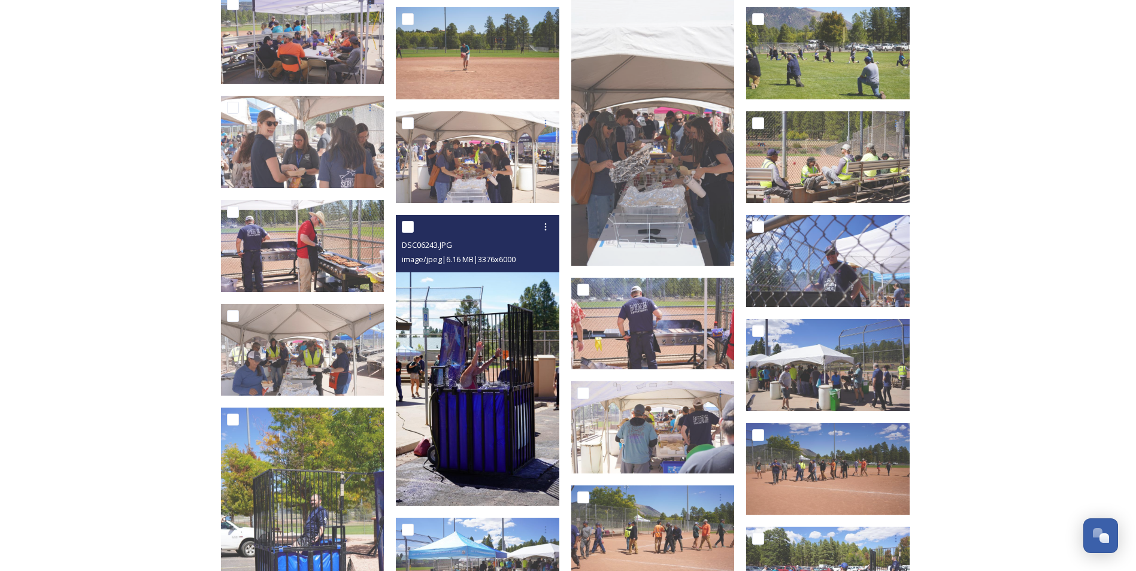
click at [520, 441] on img at bounding box center [477, 360] width 163 height 290
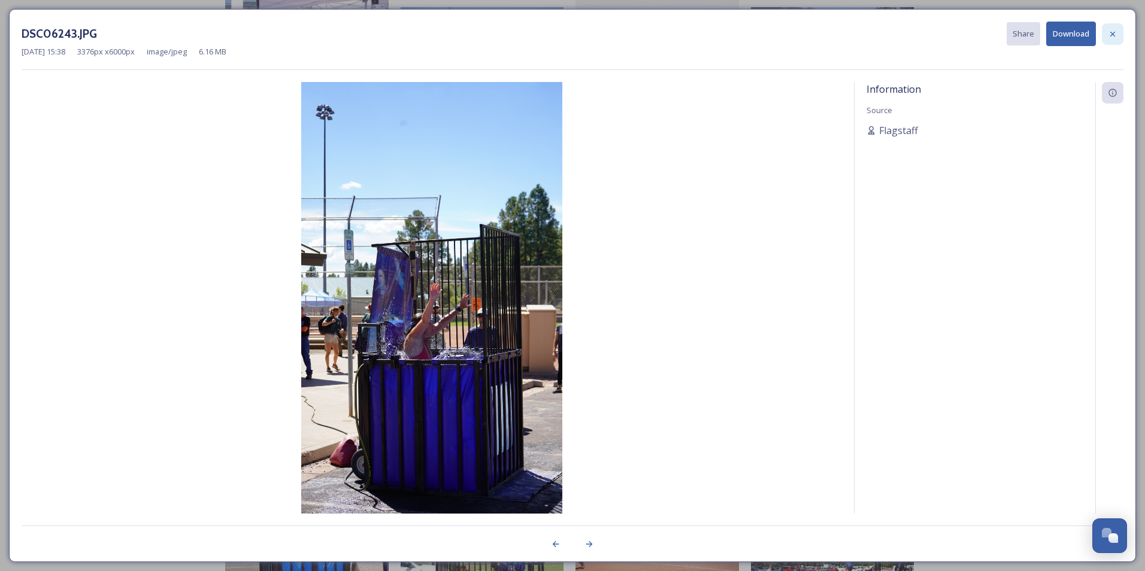
click at [1113, 37] on icon at bounding box center [1113, 34] width 10 height 10
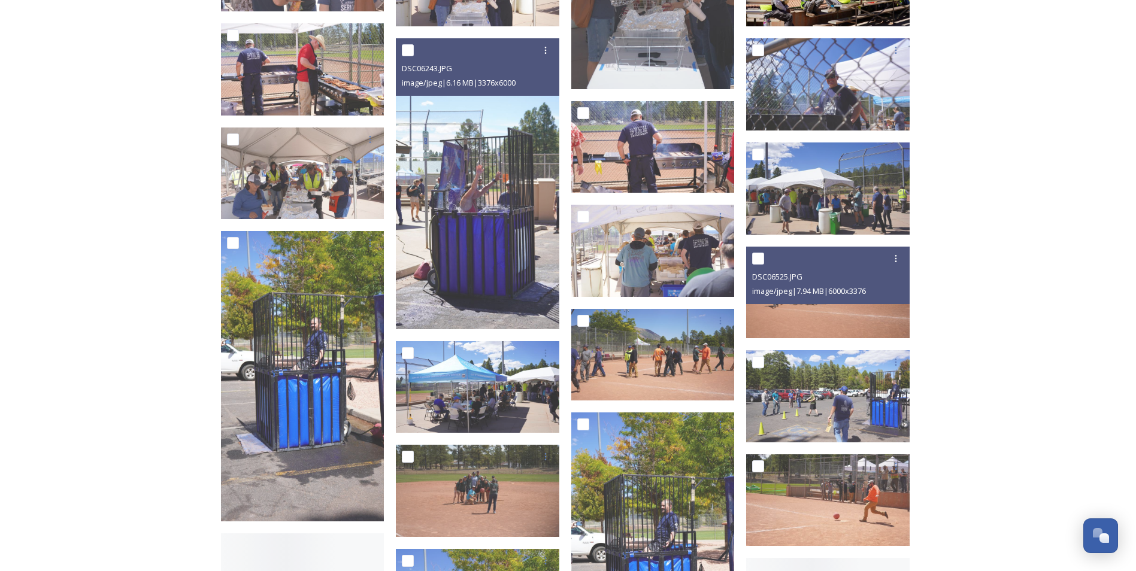
scroll to position [3413, 0]
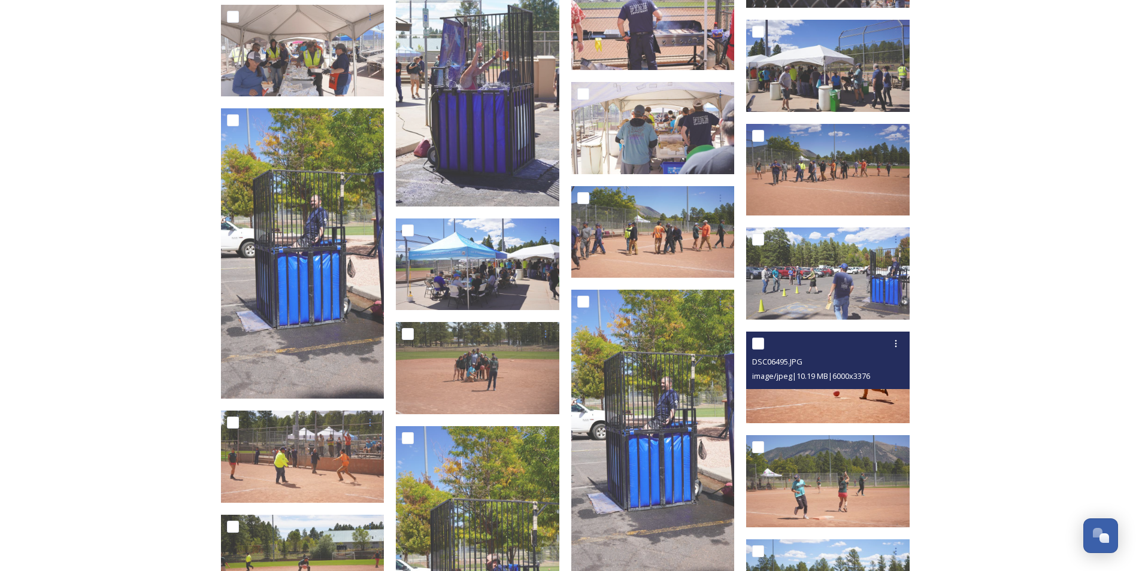
click at [812, 404] on img at bounding box center [827, 378] width 163 height 92
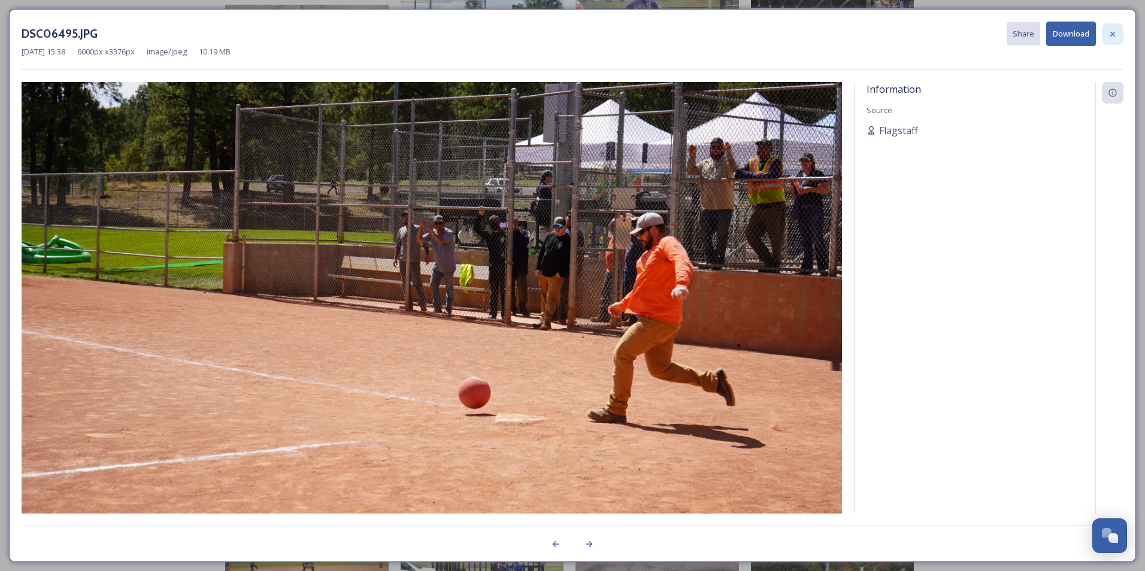
click at [1120, 31] on div at bounding box center [1113, 34] width 22 height 22
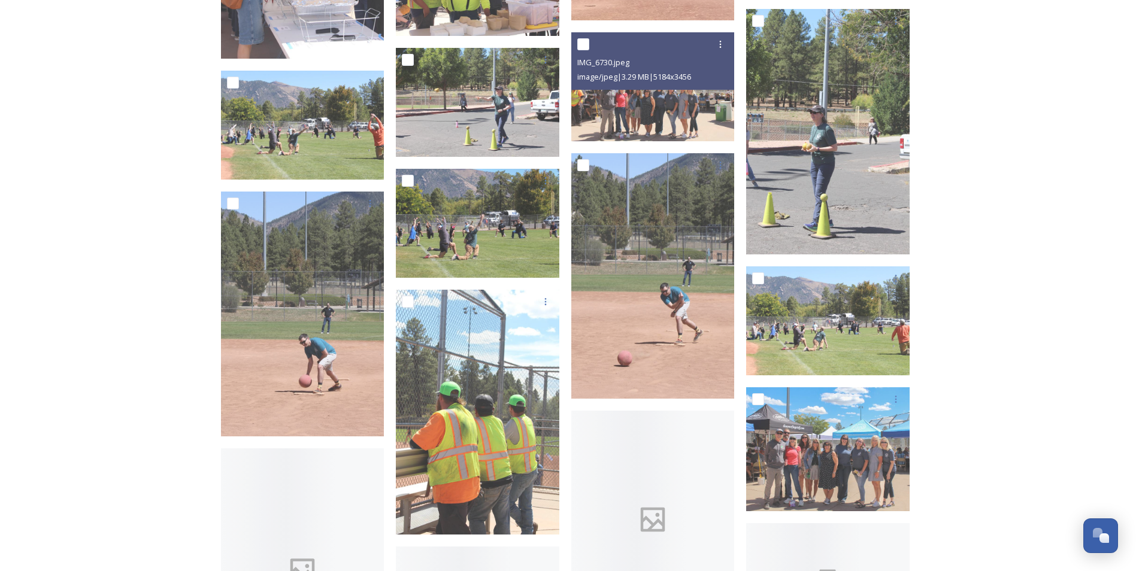
scroll to position [6526, 0]
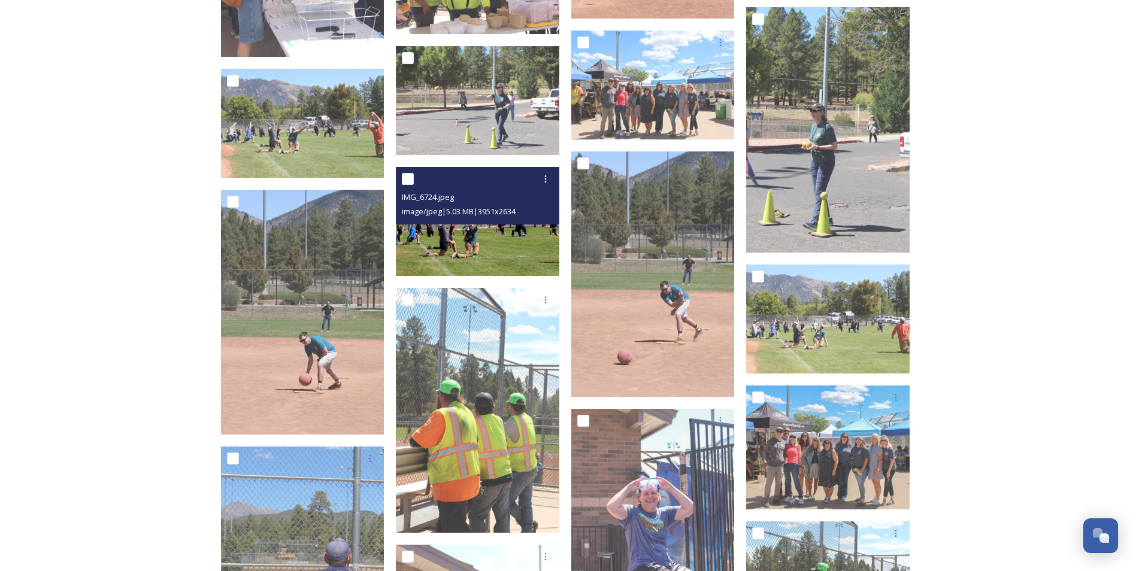
click at [552, 260] on img at bounding box center [477, 221] width 163 height 109
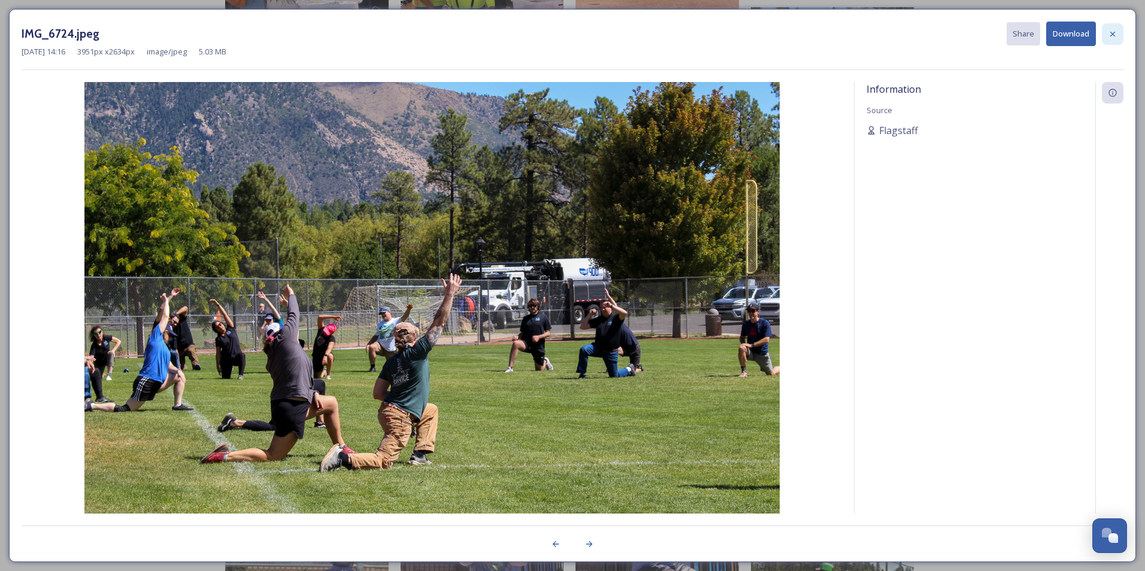
click at [1108, 36] on icon at bounding box center [1113, 34] width 10 height 10
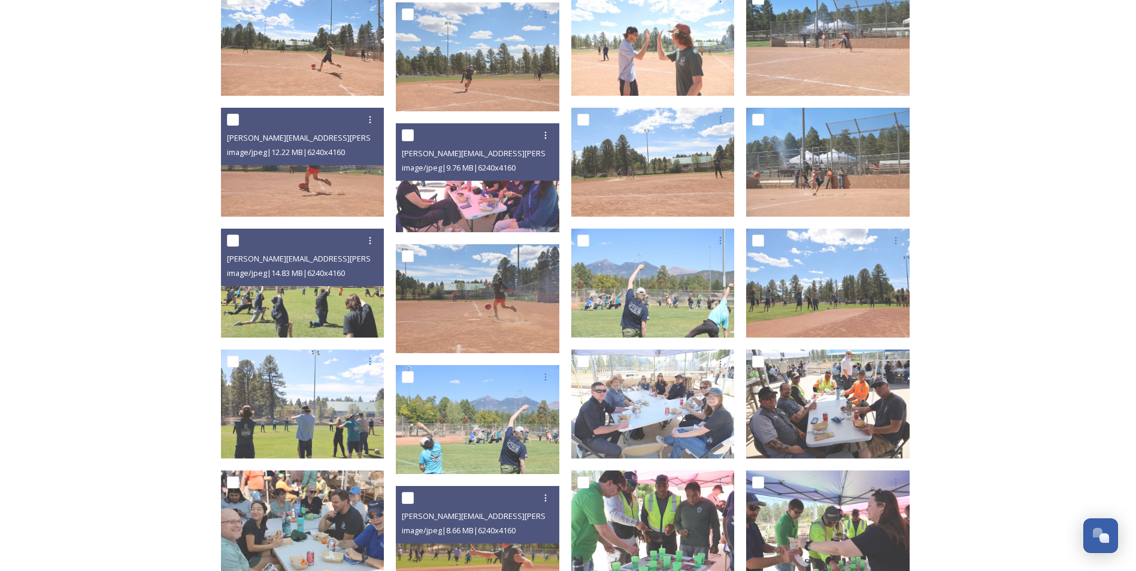
scroll to position [2160, 0]
